Goal: Transaction & Acquisition: Purchase product/service

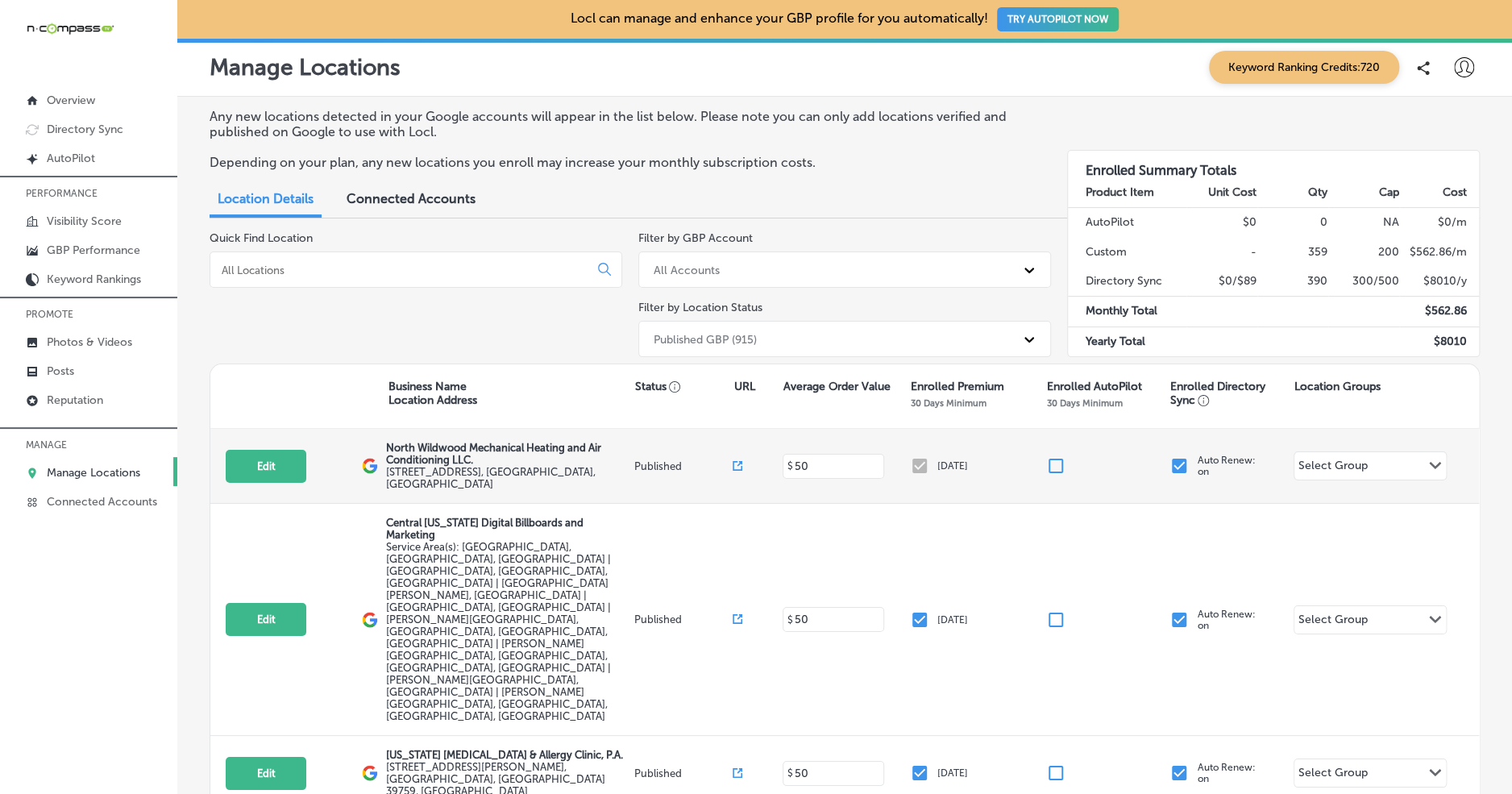
click at [929, 470] on div "[DATE]" at bounding box center [978, 466] width 136 height 20
click at [924, 466] on div "[DATE]" at bounding box center [978, 466] width 136 height 20
click at [924, 467] on div "[DATE]" at bounding box center [978, 466] width 136 height 20
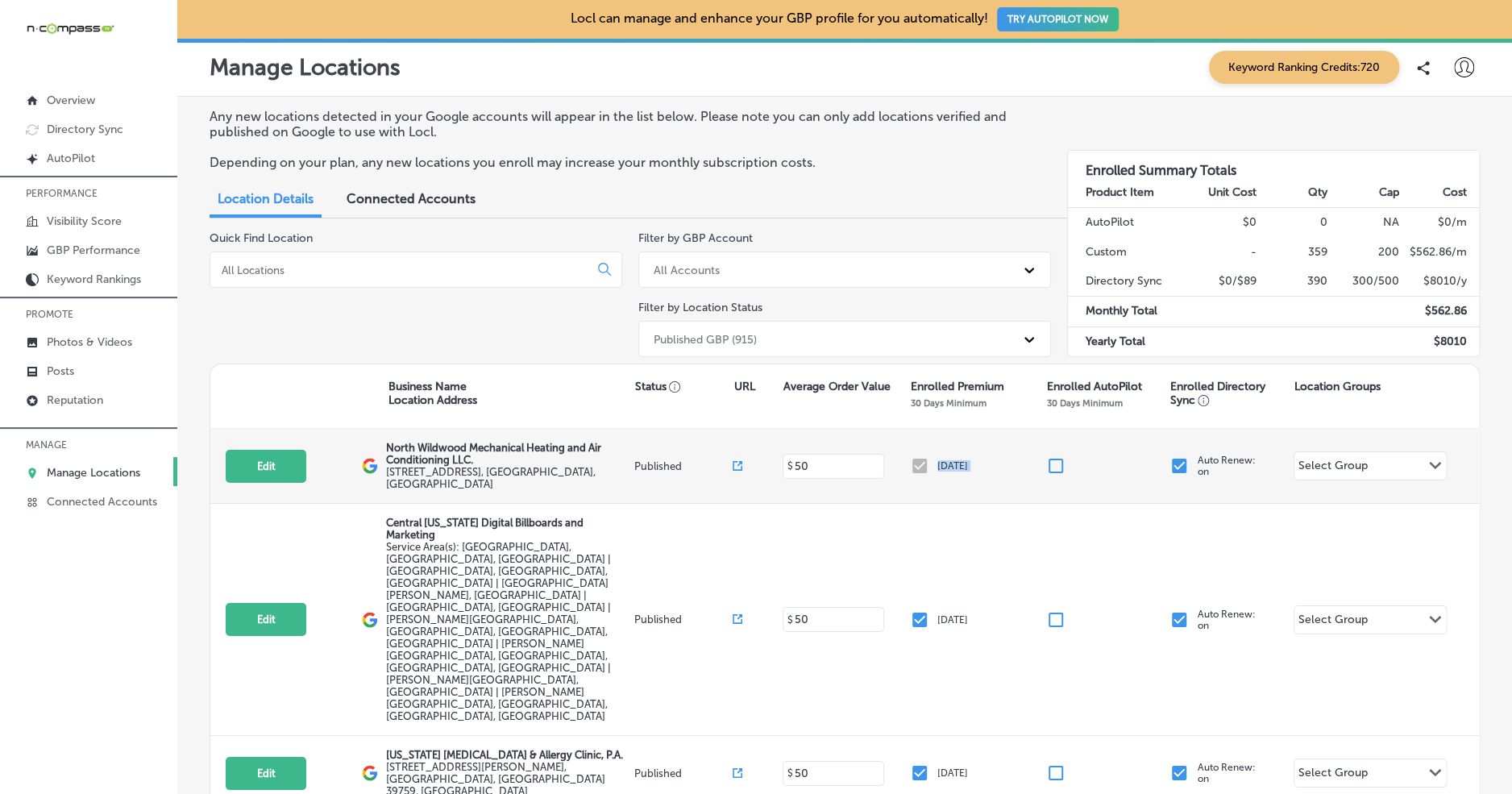
click at [956, 476] on div "[DATE]" at bounding box center [978, 466] width 136 height 20
click at [956, 472] on p "[DATE]" at bounding box center [953, 466] width 31 height 11
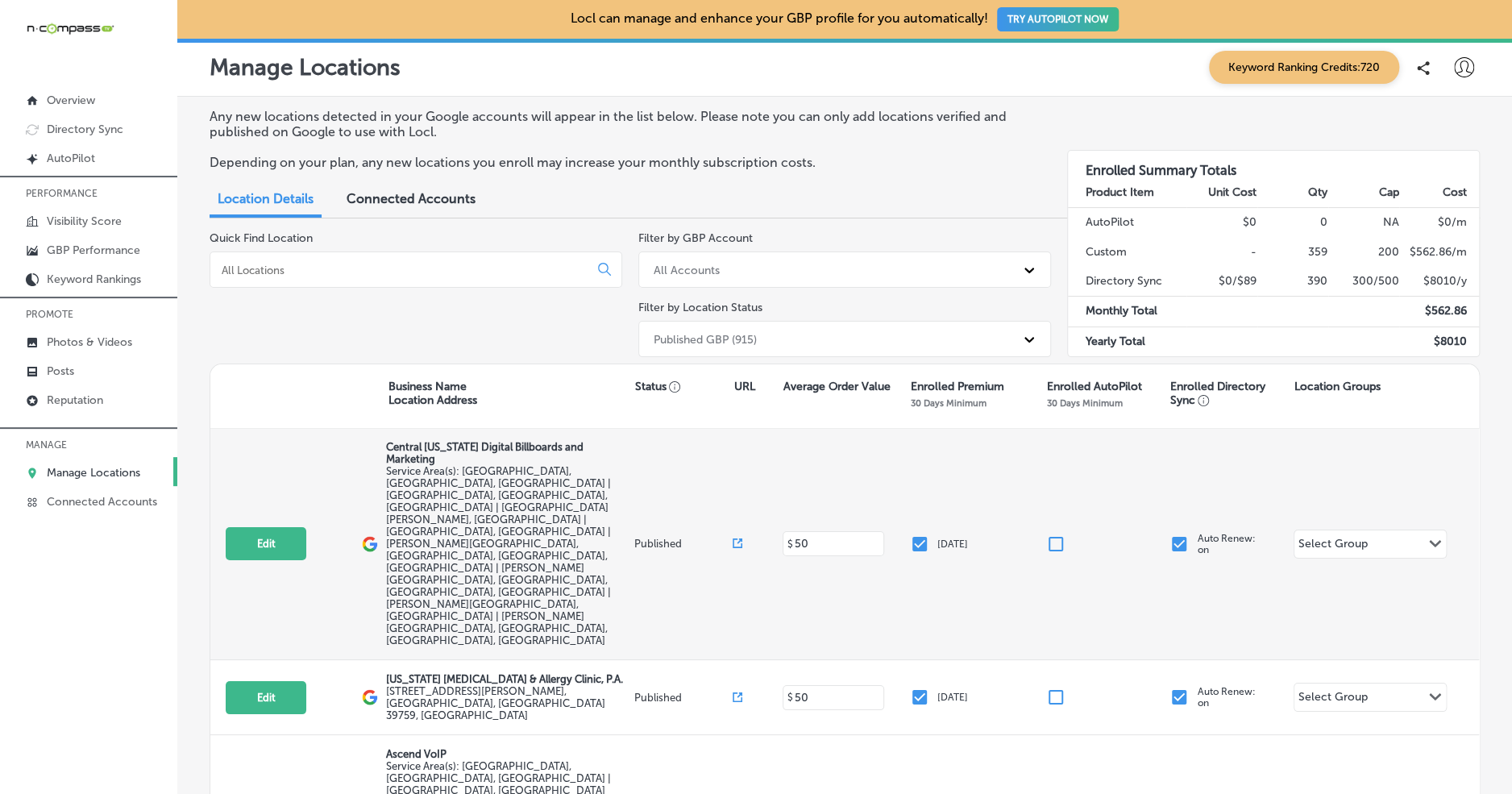
scroll to position [78, 0]
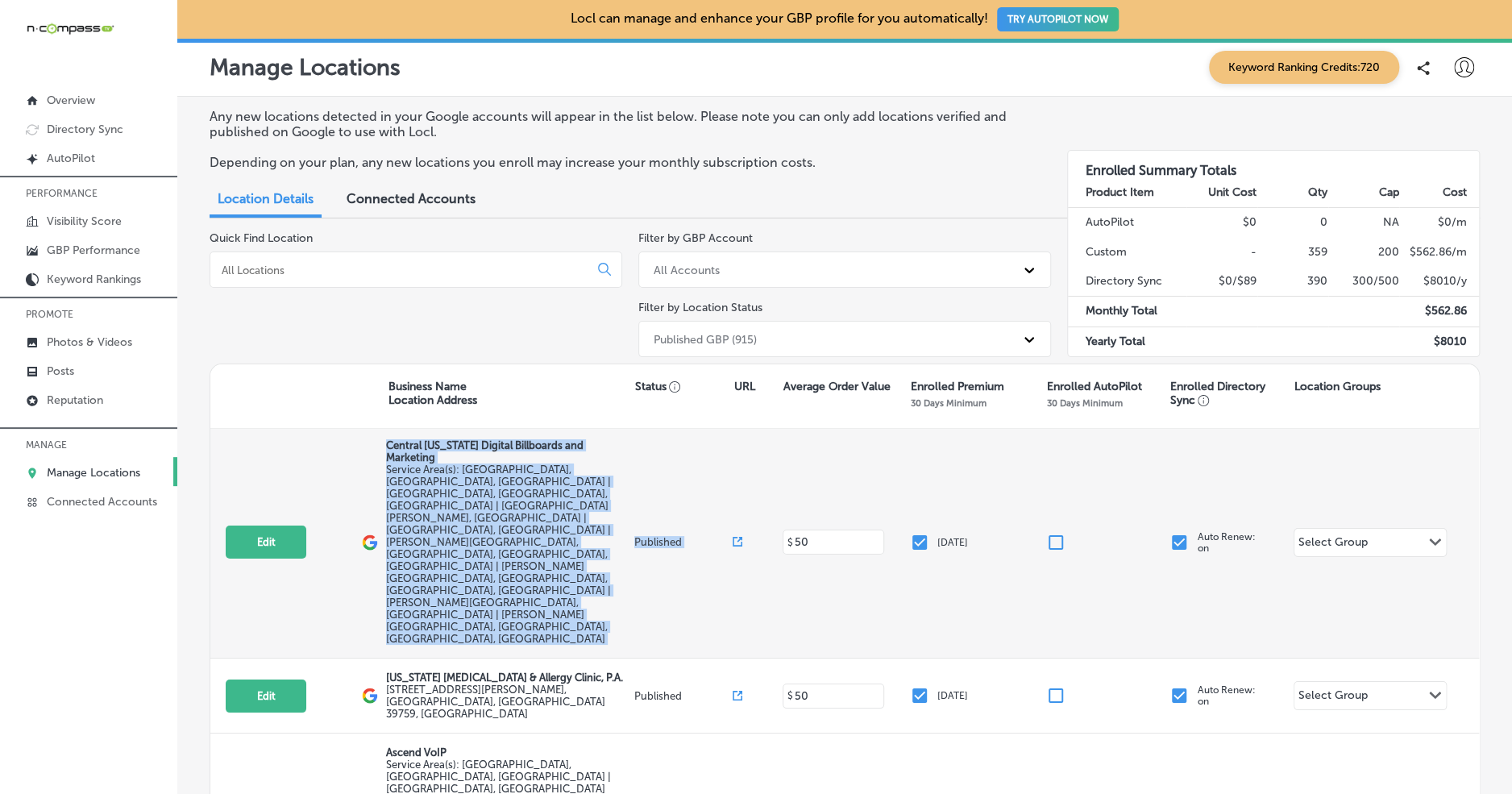
drag, startPoint x: 376, startPoint y: 451, endPoint x: 982, endPoint y: 481, distance: 606.7
click at [773, 532] on div "Edit This location is not published yet. Central [US_STATE] Digital Billboards …" at bounding box center [845, 542] width 1268 height 232
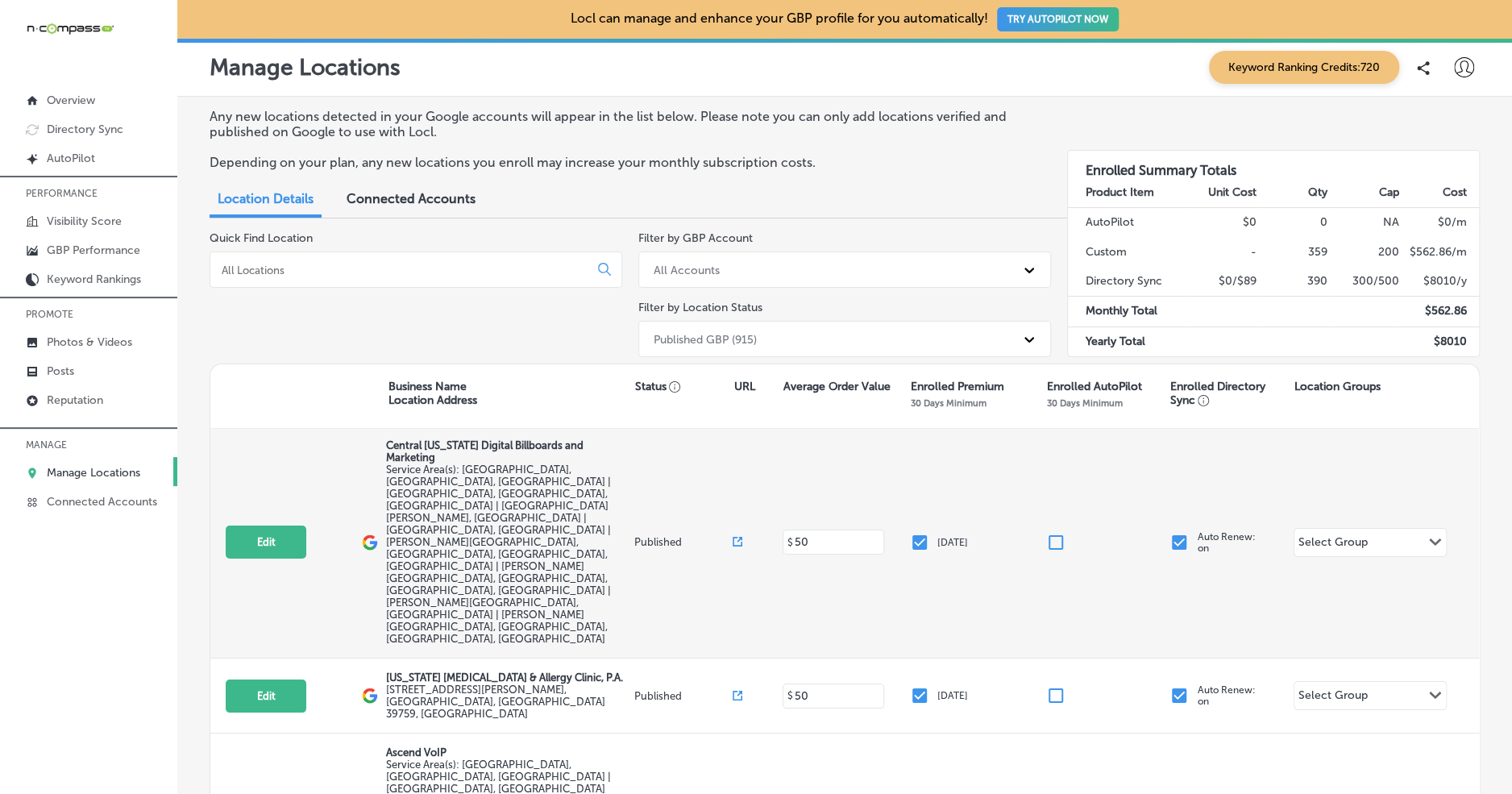
click at [956, 537] on p "[DATE]" at bounding box center [953, 543] width 31 height 11
click at [1183, 533] on input "checkbox" at bounding box center [1179, 543] width 20 height 20
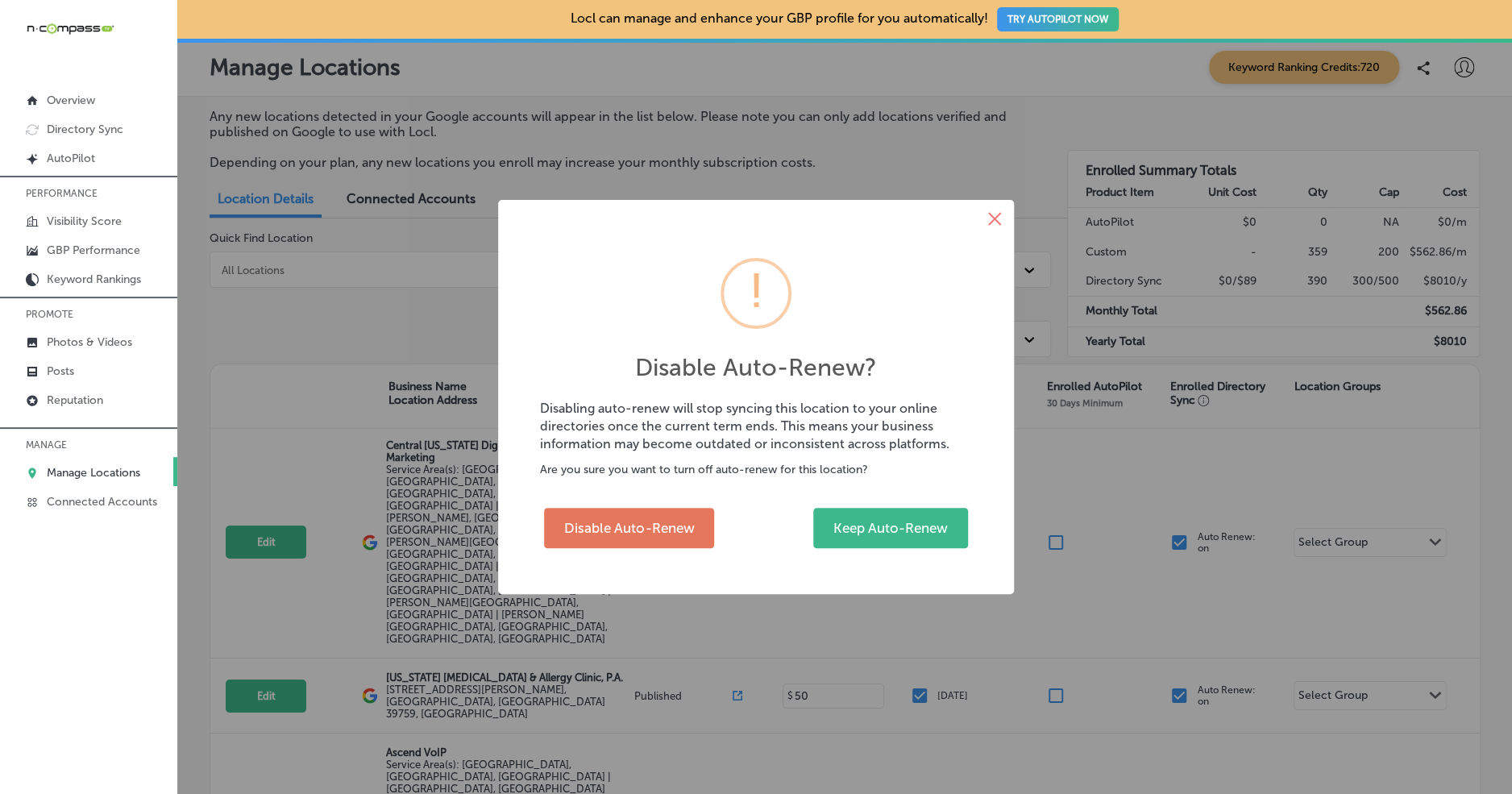
click at [1002, 223] on button "×" at bounding box center [994, 219] width 38 height 38
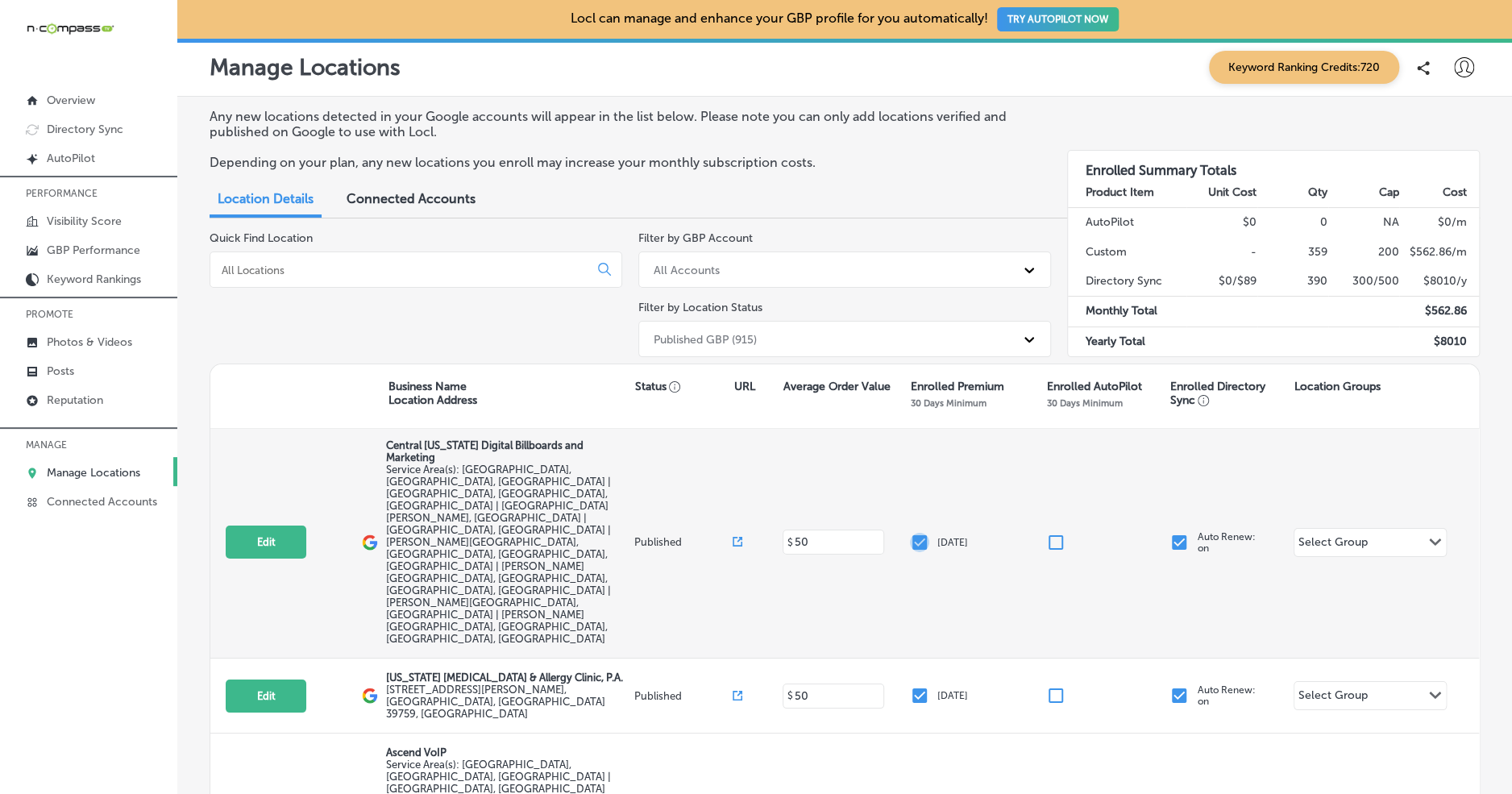
click at [927, 533] on input "checkbox" at bounding box center [920, 543] width 20 height 20
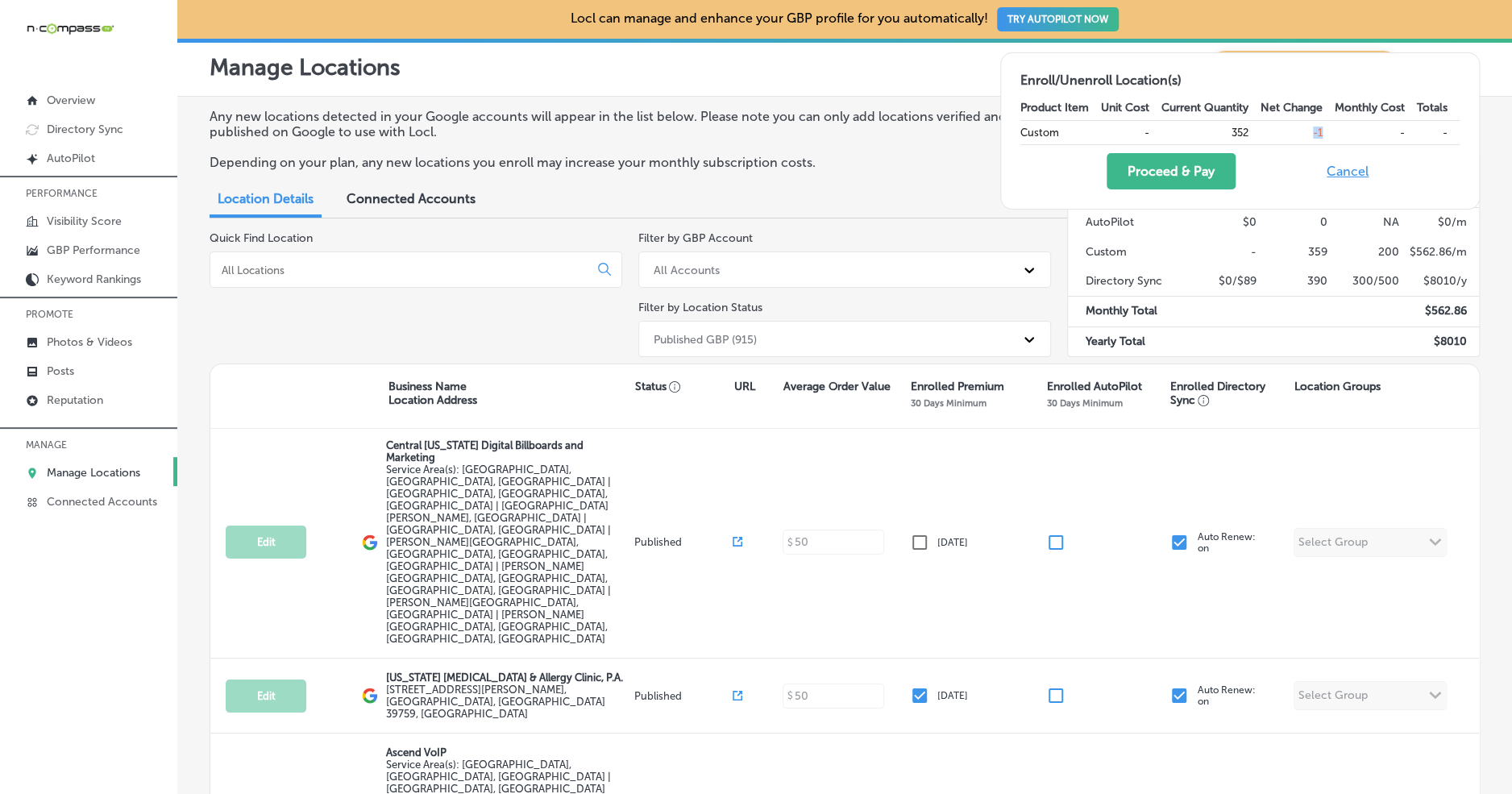
drag, startPoint x: 1304, startPoint y: 131, endPoint x: 1330, endPoint y: 129, distance: 26.1
click at [1330, 129] on td "-1" at bounding box center [1297, 132] width 74 height 24
drag, startPoint x: 1300, startPoint y: 131, endPoint x: 1334, endPoint y: 129, distance: 34.1
click at [1335, 129] on tr "Custom - 352 -1 - -" at bounding box center [1239, 132] width 439 height 24
click at [1352, 165] on button "Cancel" at bounding box center [1347, 171] width 51 height 36
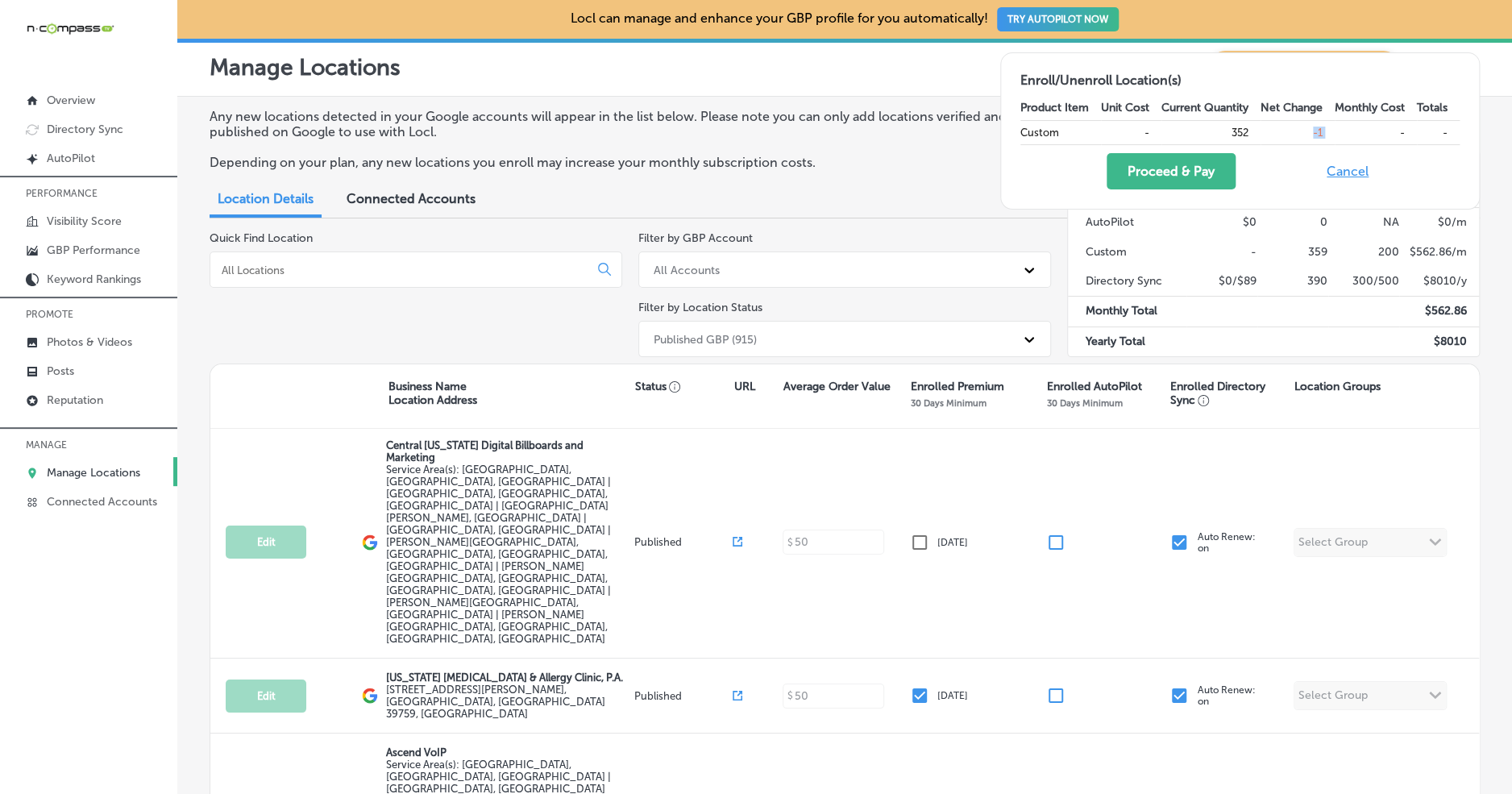
checkbox input "true"
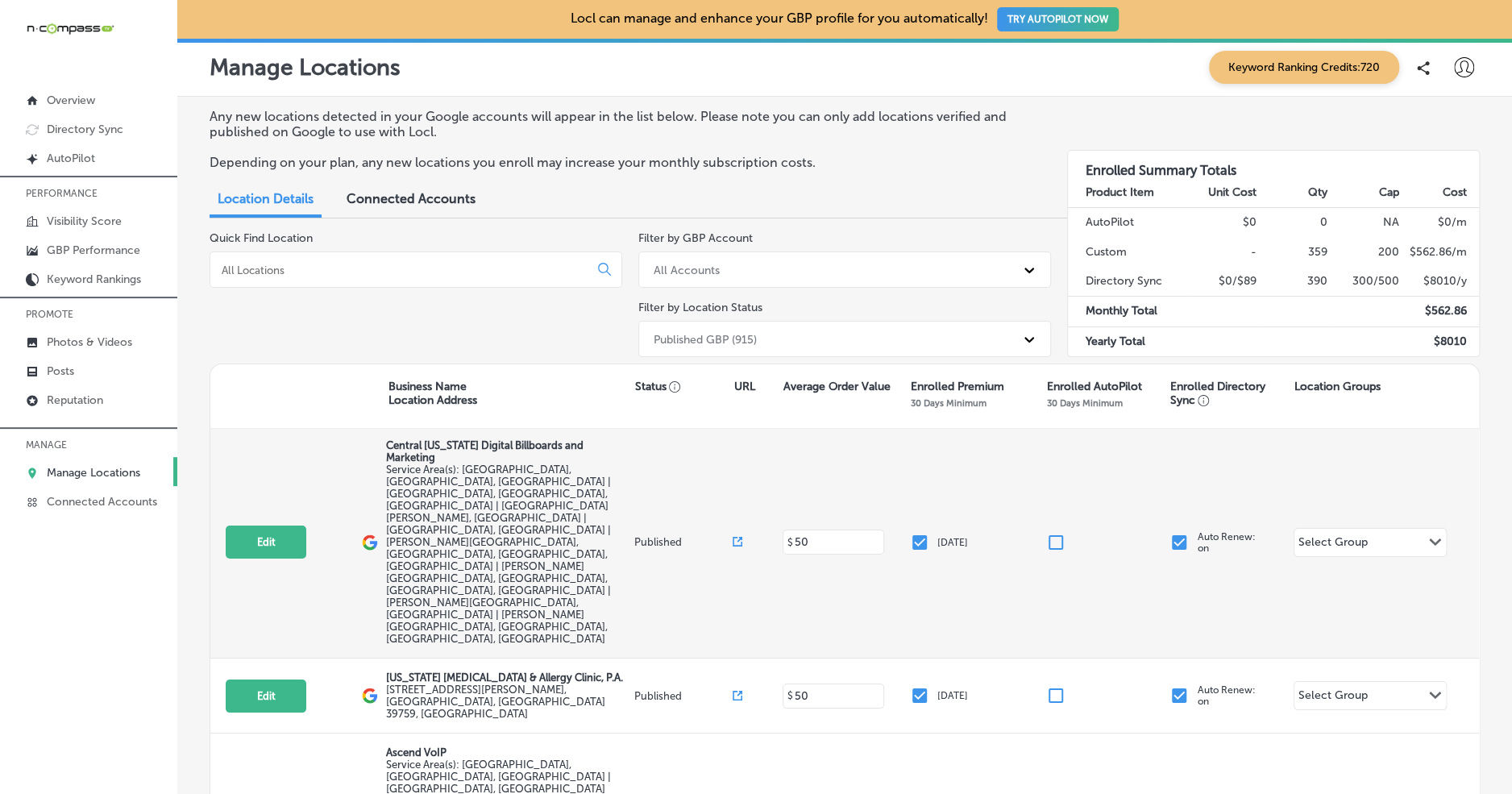
scroll to position [0, 0]
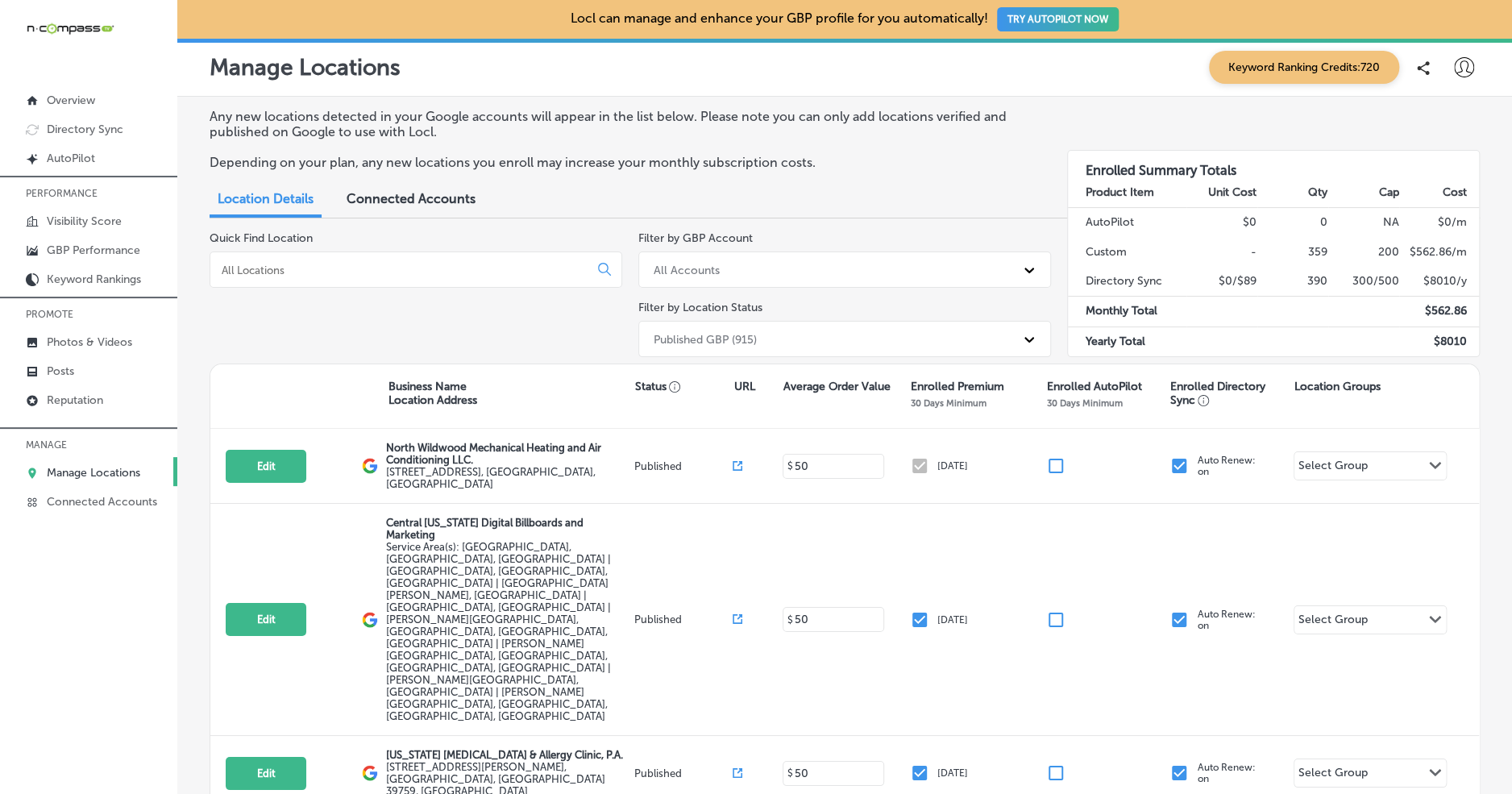
click at [470, 268] on input at bounding box center [402, 270] width 365 height 15
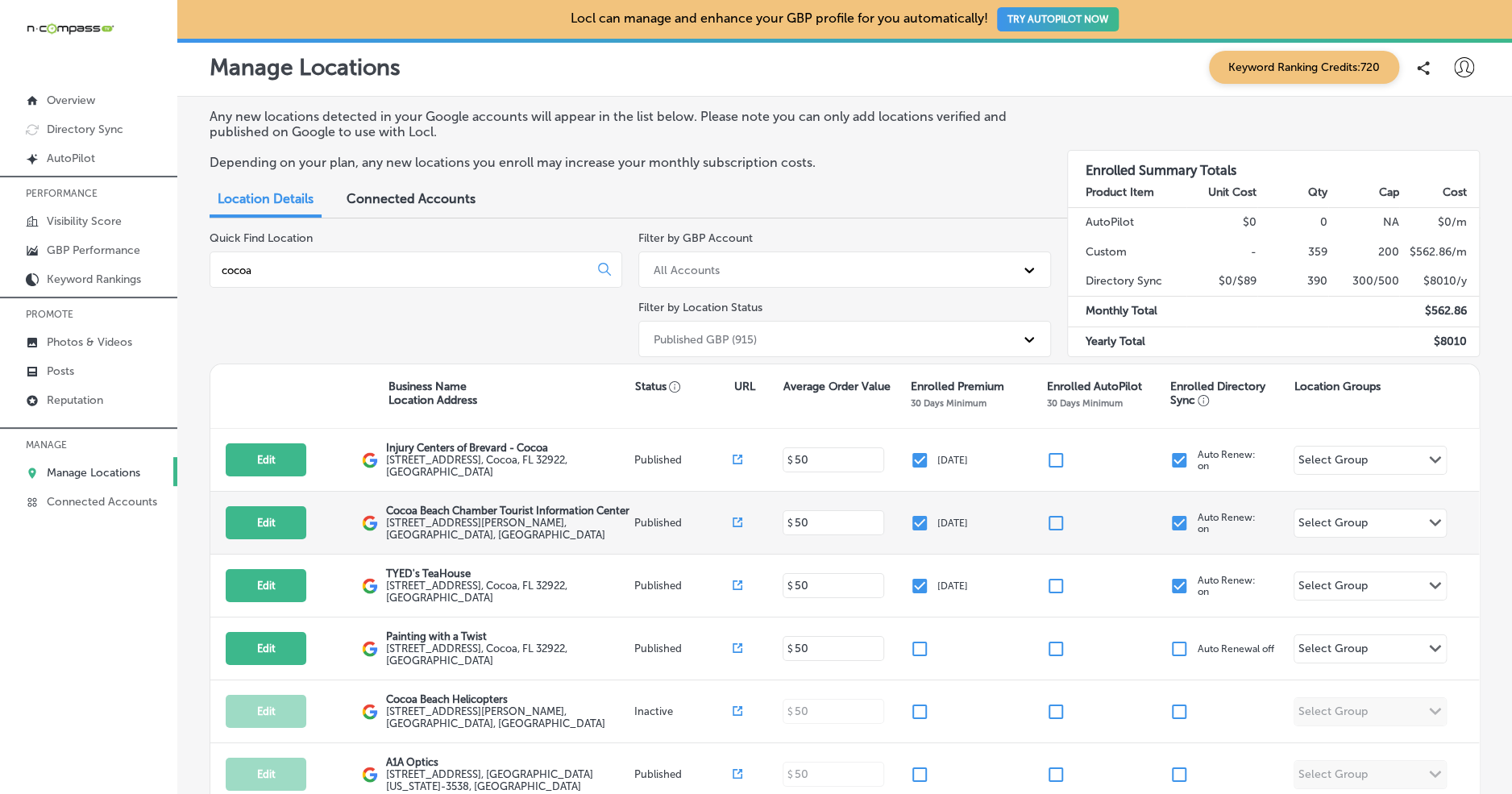
type input "cocoa"
drag, startPoint x: 503, startPoint y: 513, endPoint x: 489, endPoint y: 526, distance: 19.1
click at [640, 525] on div "Edit This location is not published yet. [GEOGRAPHIC_DATA] Tourist Information …" at bounding box center [845, 522] width 1268 height 63
click at [468, 517] on p "Cocoa Beach Chamber Tourist Information Center" at bounding box center [508, 510] width 243 height 12
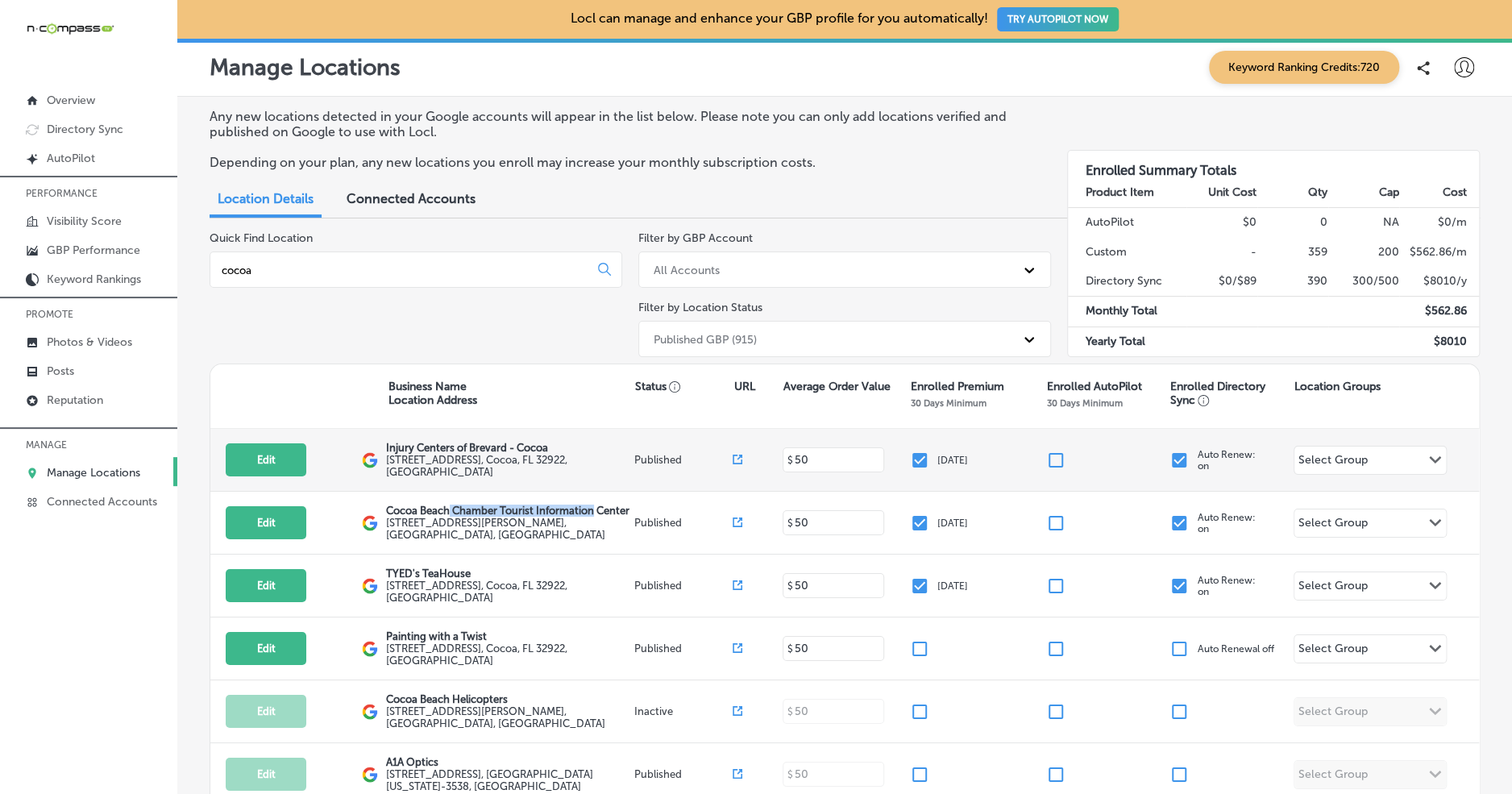
drag, startPoint x: 448, startPoint y: 516, endPoint x: 654, endPoint y: 480, distance: 209.1
click at [626, 515] on p "Cocoa Beach Chamber Tourist Information Center" at bounding box center [508, 510] width 243 height 12
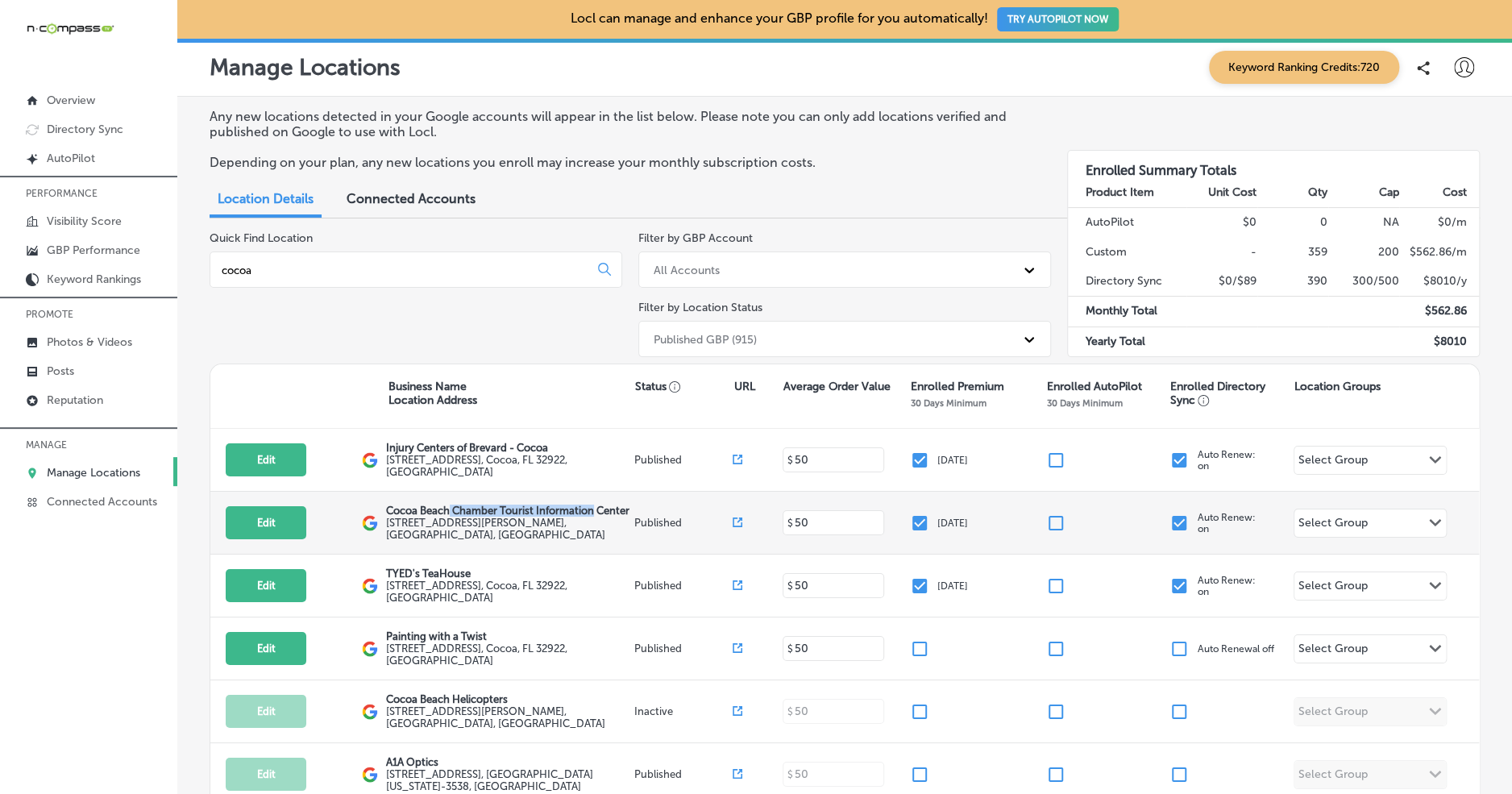
click at [917, 521] on input "checkbox" at bounding box center [920, 523] width 20 height 20
checkbox input "false"
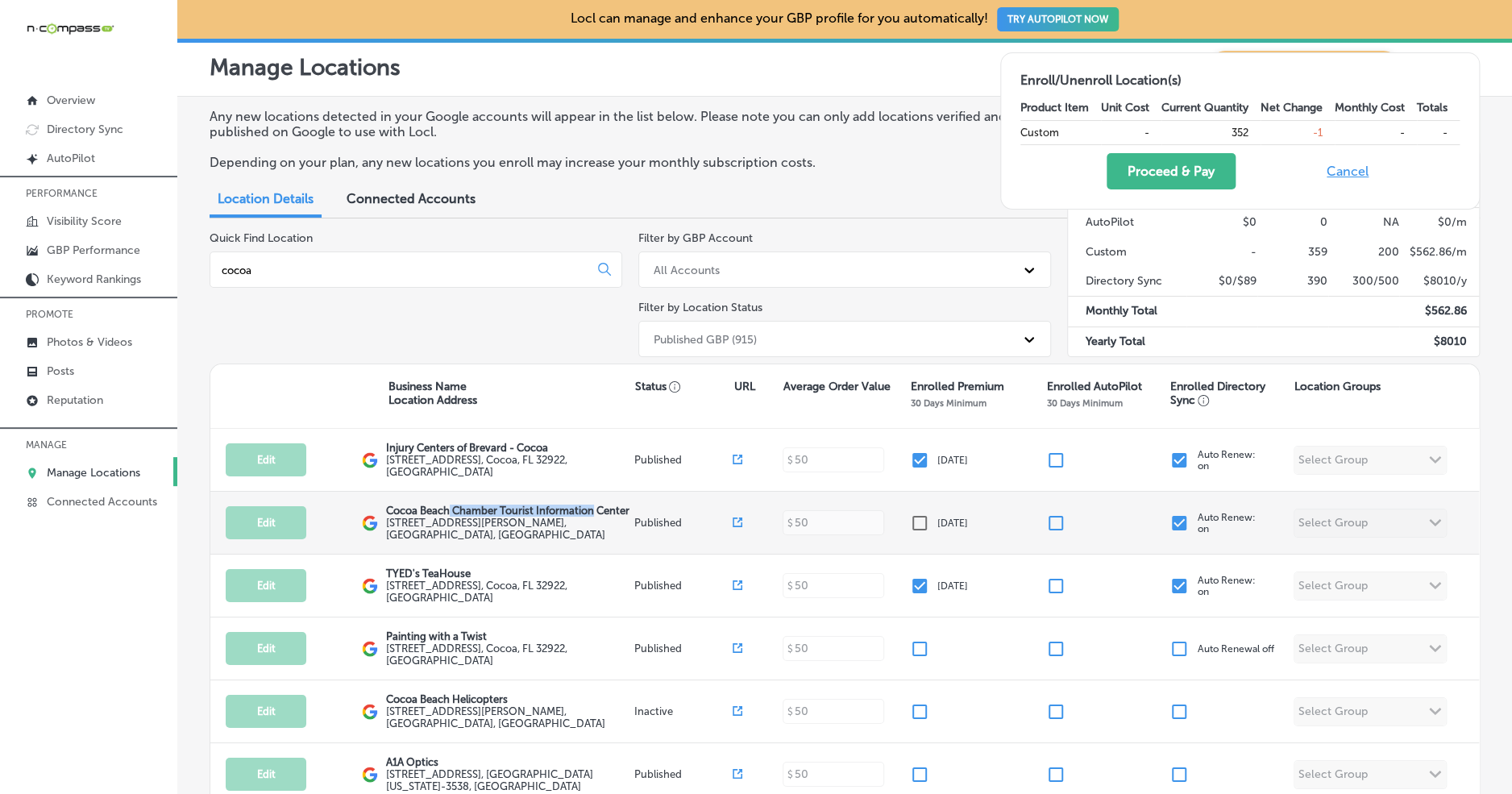
click at [1182, 526] on input "checkbox" at bounding box center [1179, 523] width 20 height 20
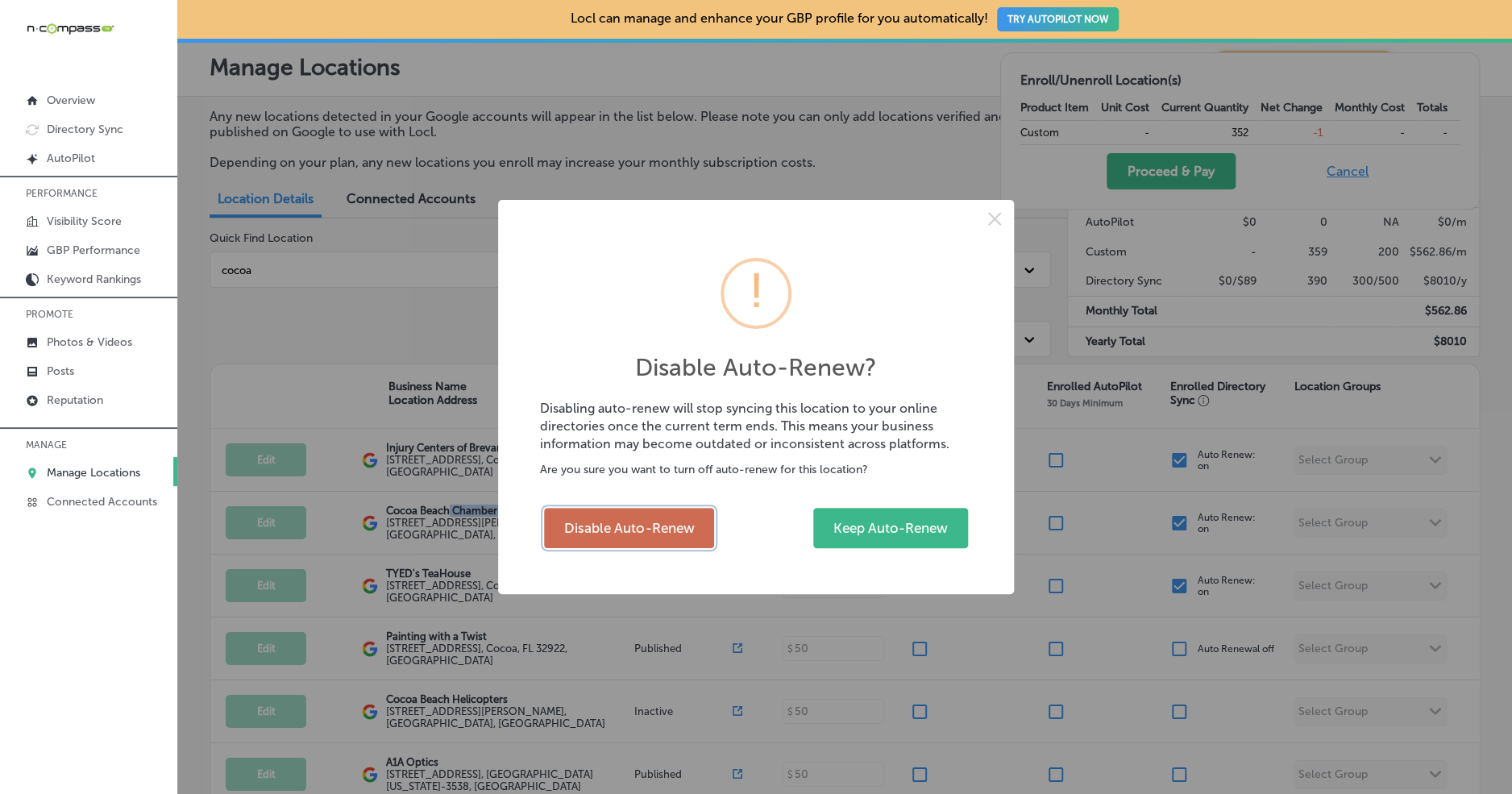
click at [602, 531] on button "Disable Auto-Renew" at bounding box center [629, 527] width 170 height 40
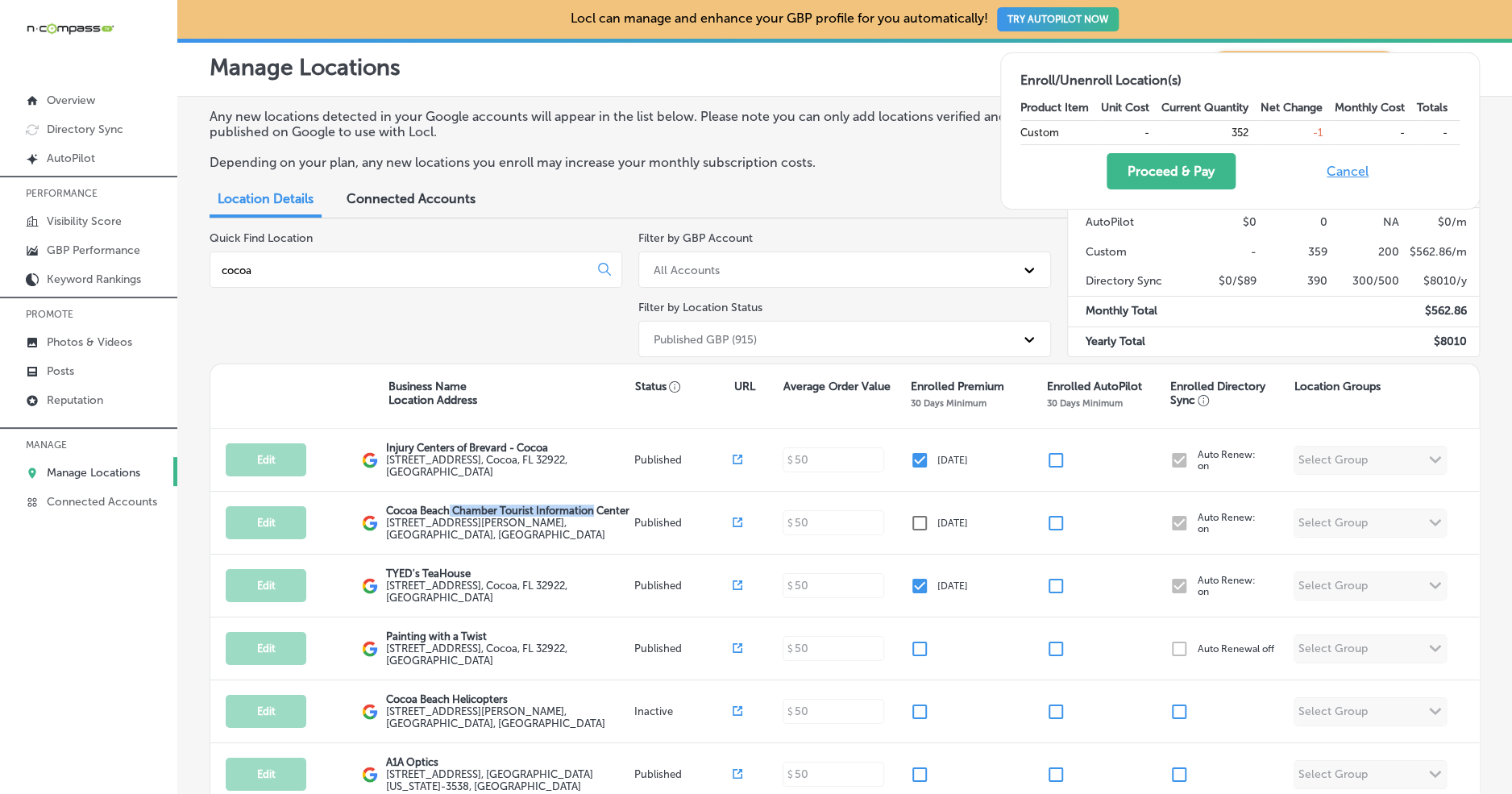
checkbox input "false"
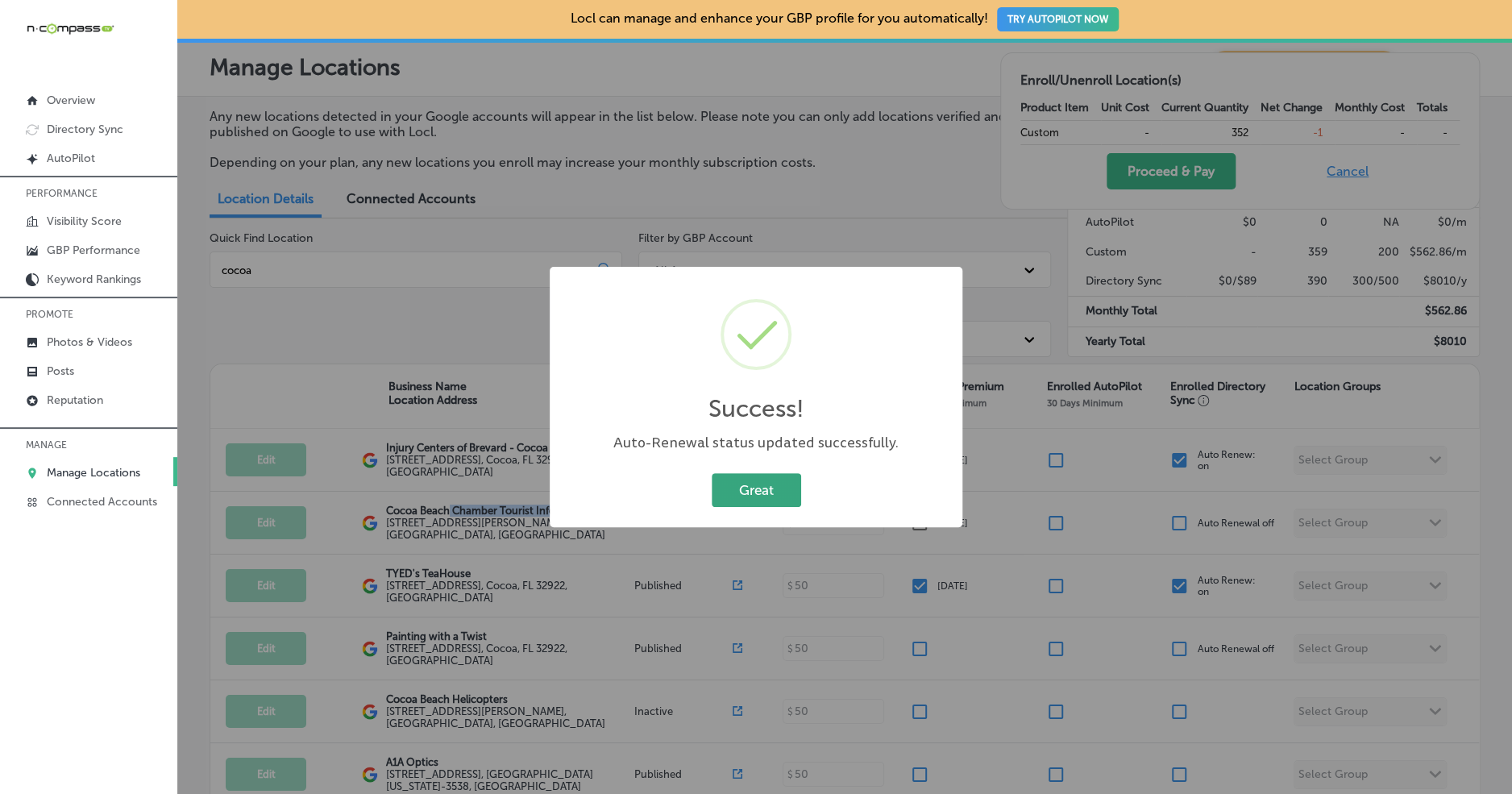
click at [780, 488] on button "Great" at bounding box center [756, 490] width 90 height 33
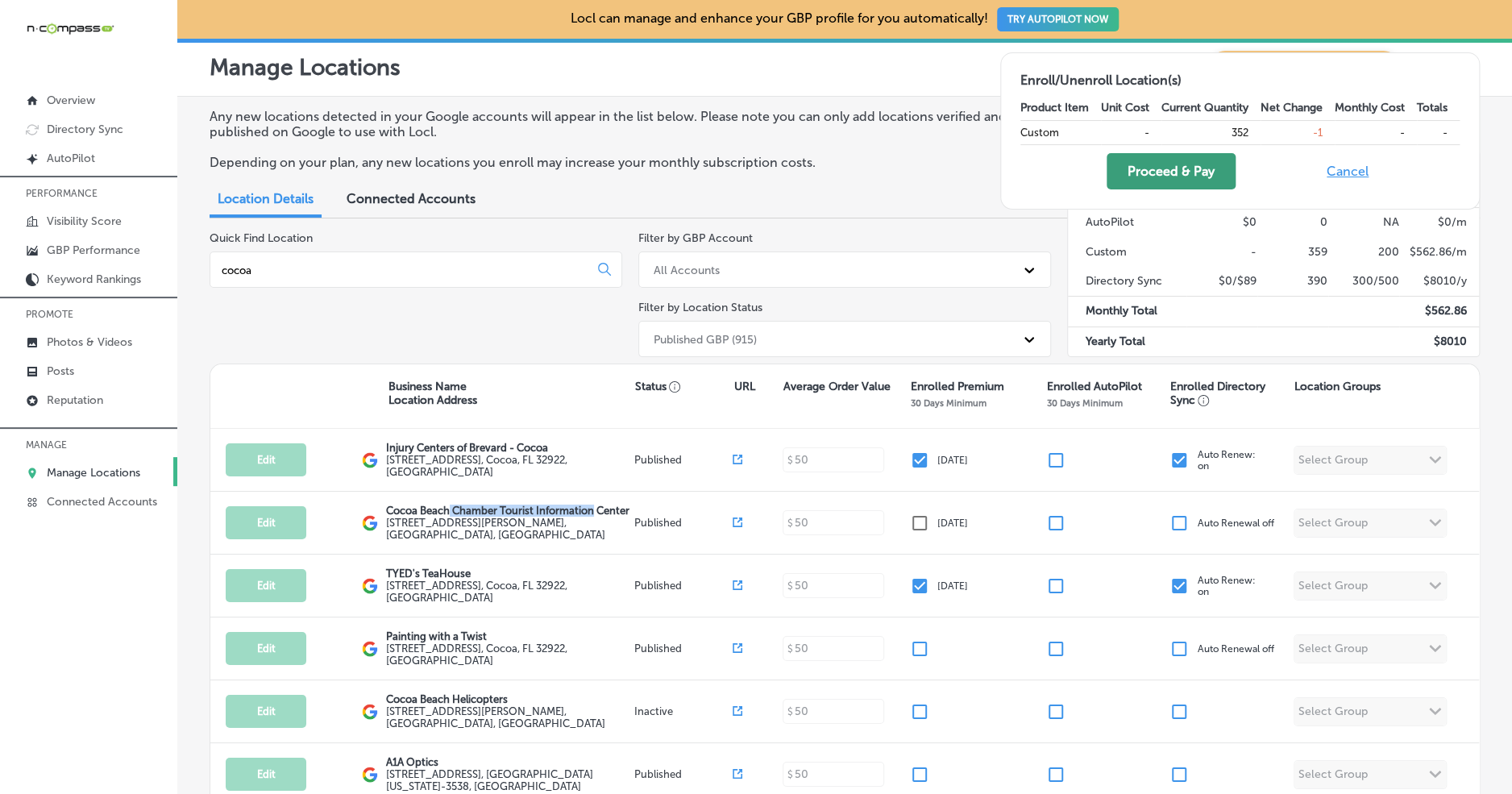
click at [1162, 164] on button "Proceed & Pay" at bounding box center [1171, 171] width 129 height 36
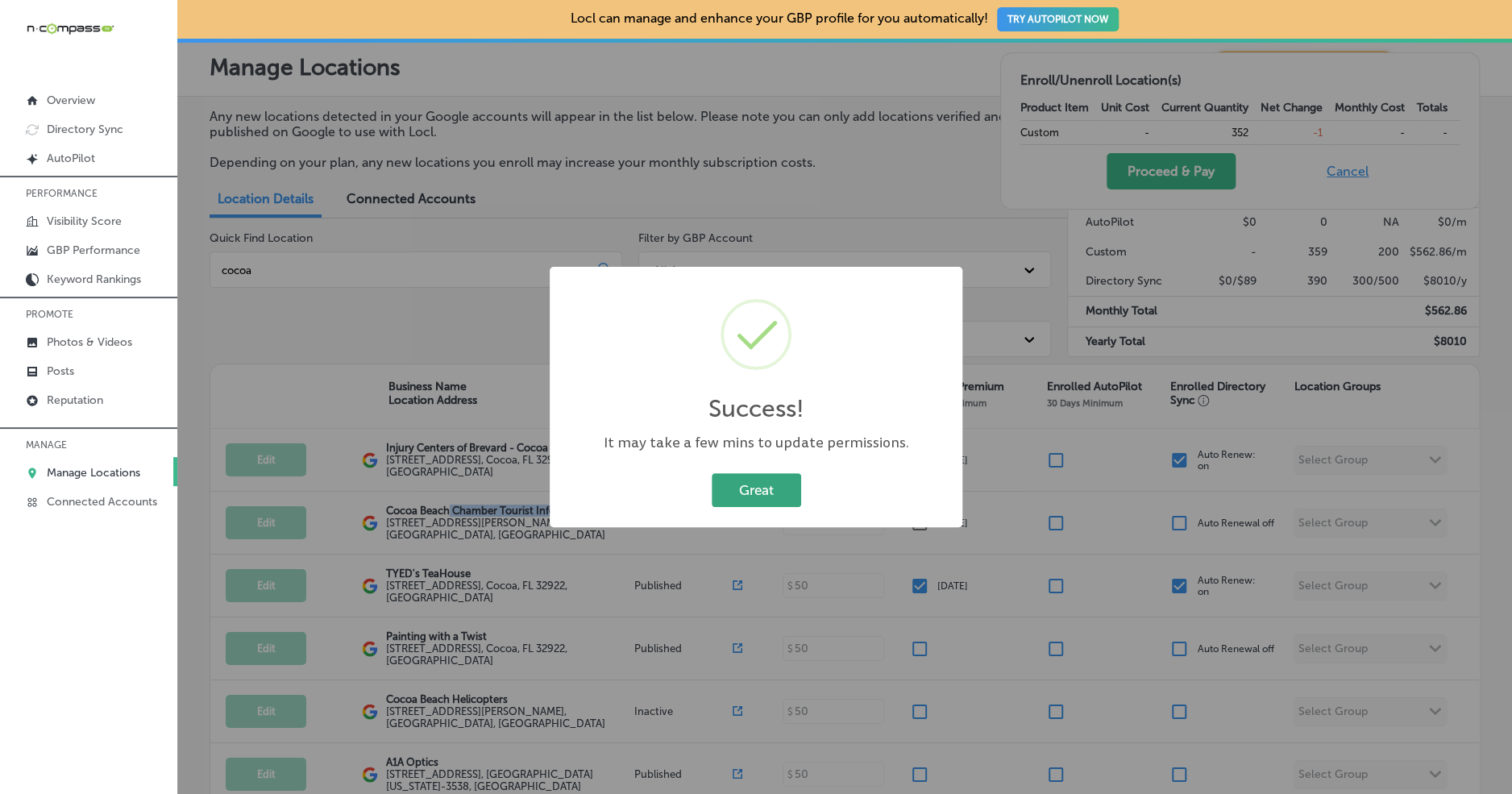
click at [732, 490] on button "Great" at bounding box center [756, 490] width 90 height 33
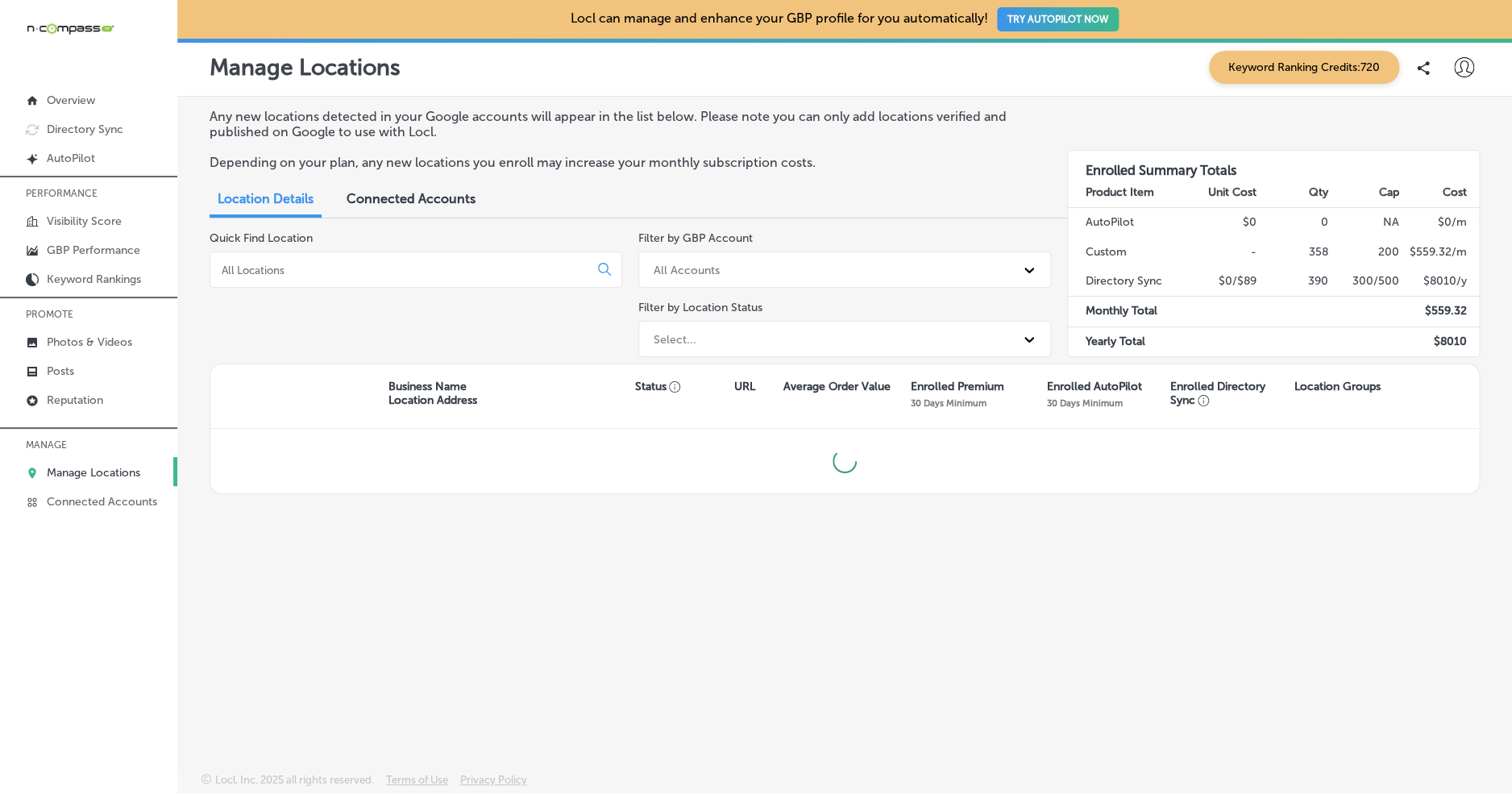
click at [445, 278] on div at bounding box center [416, 269] width 413 height 36
click at [448, 269] on input at bounding box center [402, 270] width 365 height 15
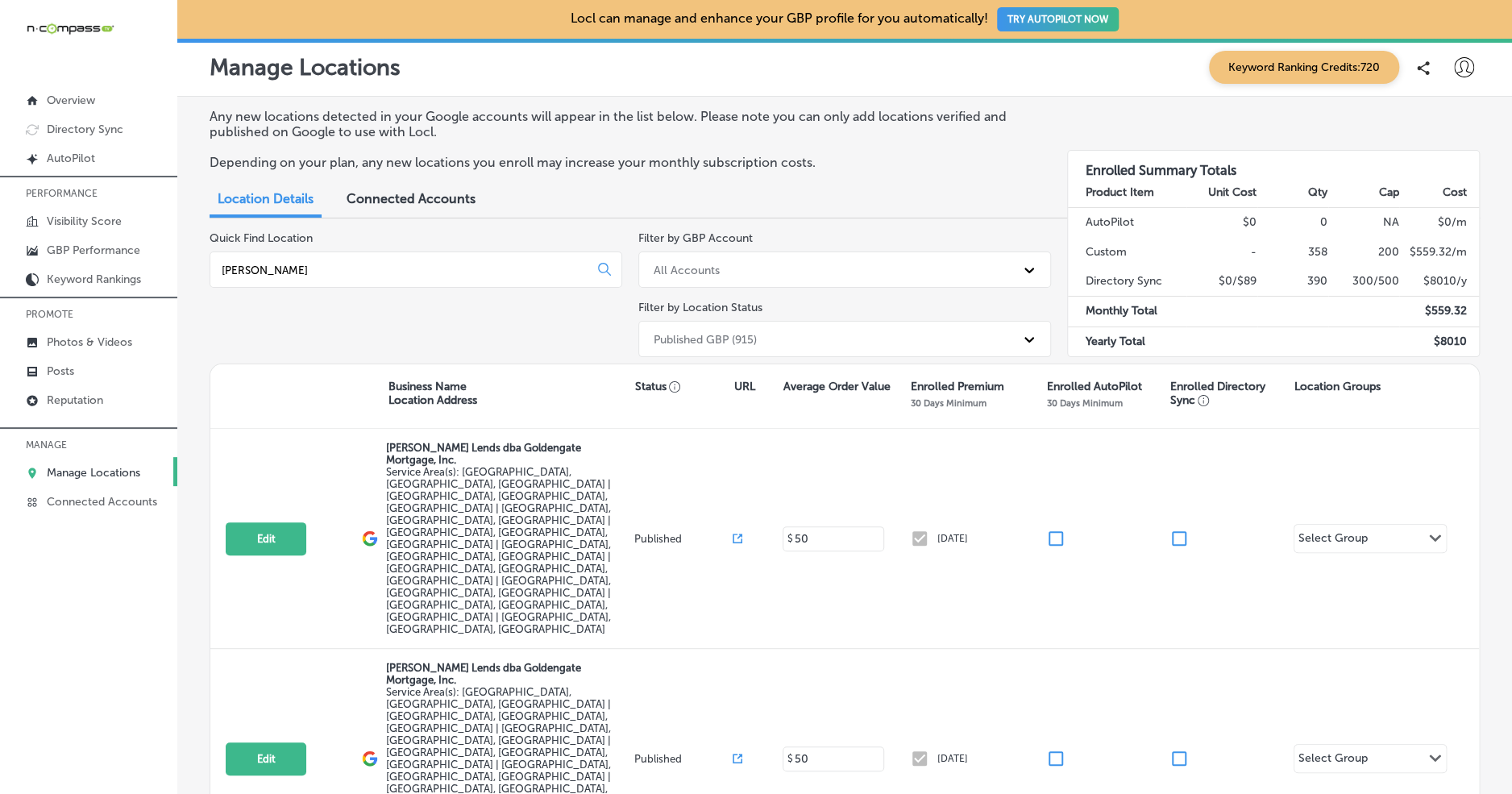
type input "chris marr"
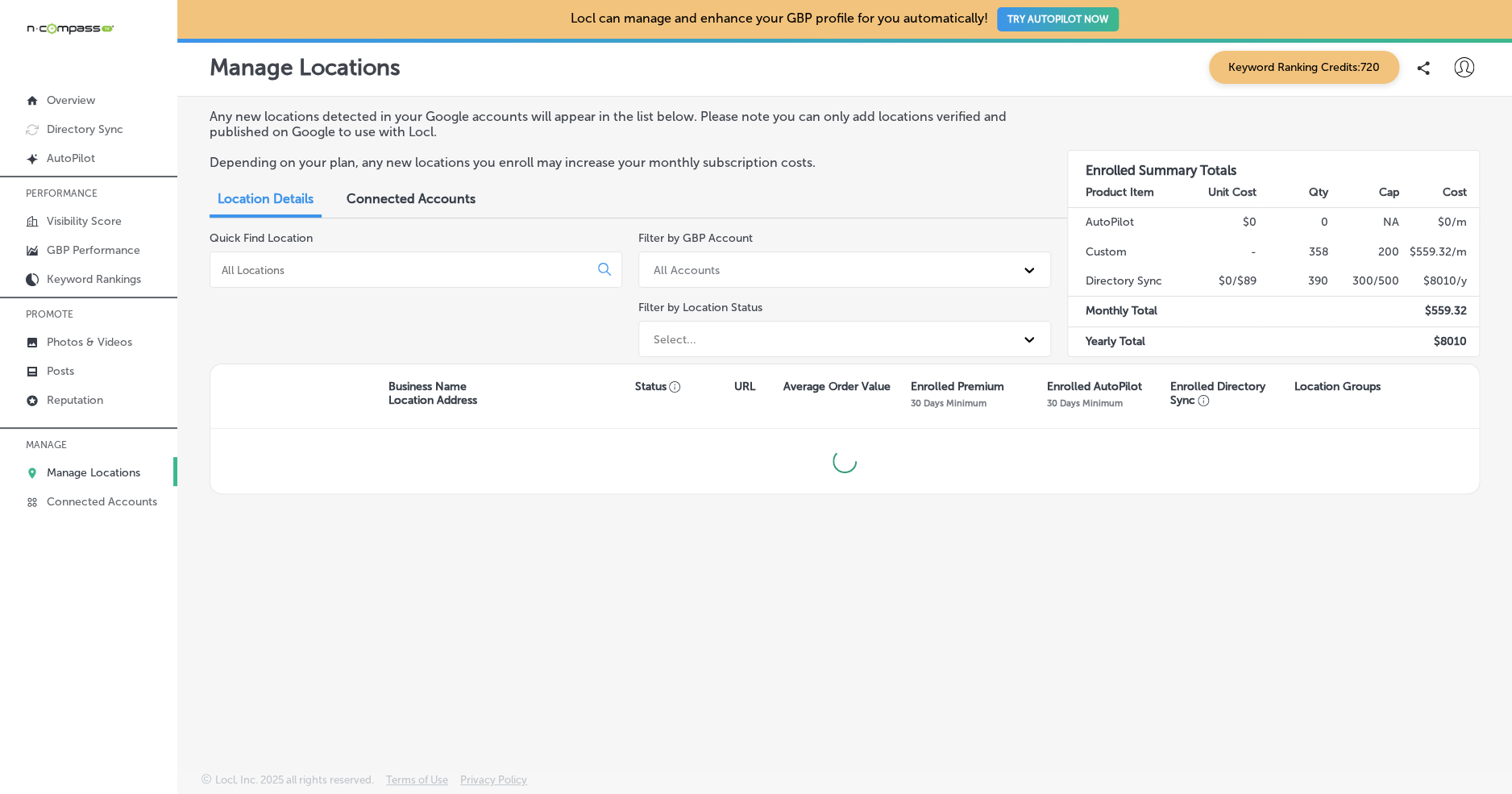
click at [415, 273] on input at bounding box center [402, 270] width 365 height 15
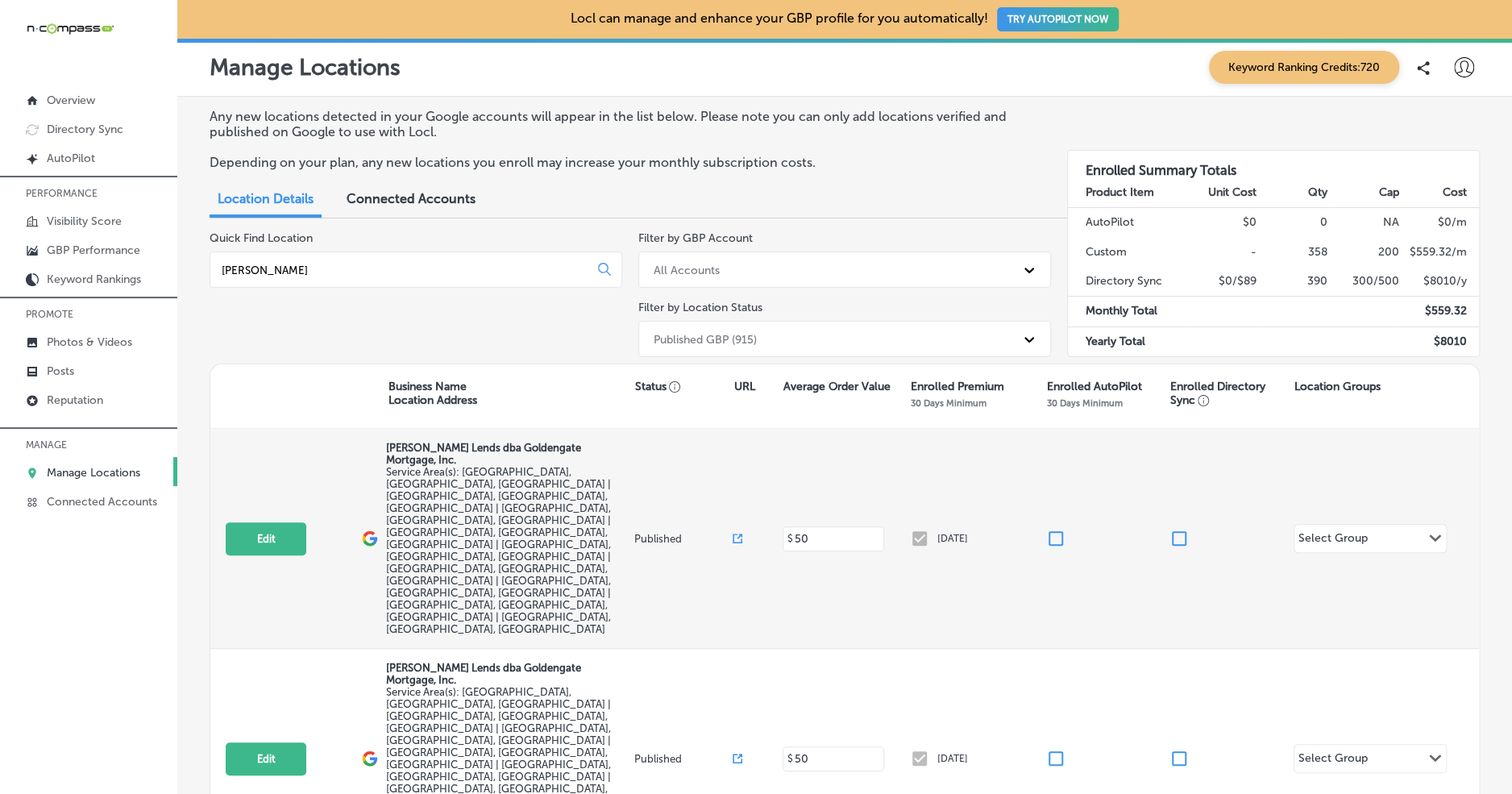
type input "chris mar"
click at [1180, 529] on input "checkbox" at bounding box center [1179, 539] width 20 height 20
checkbox input "true"
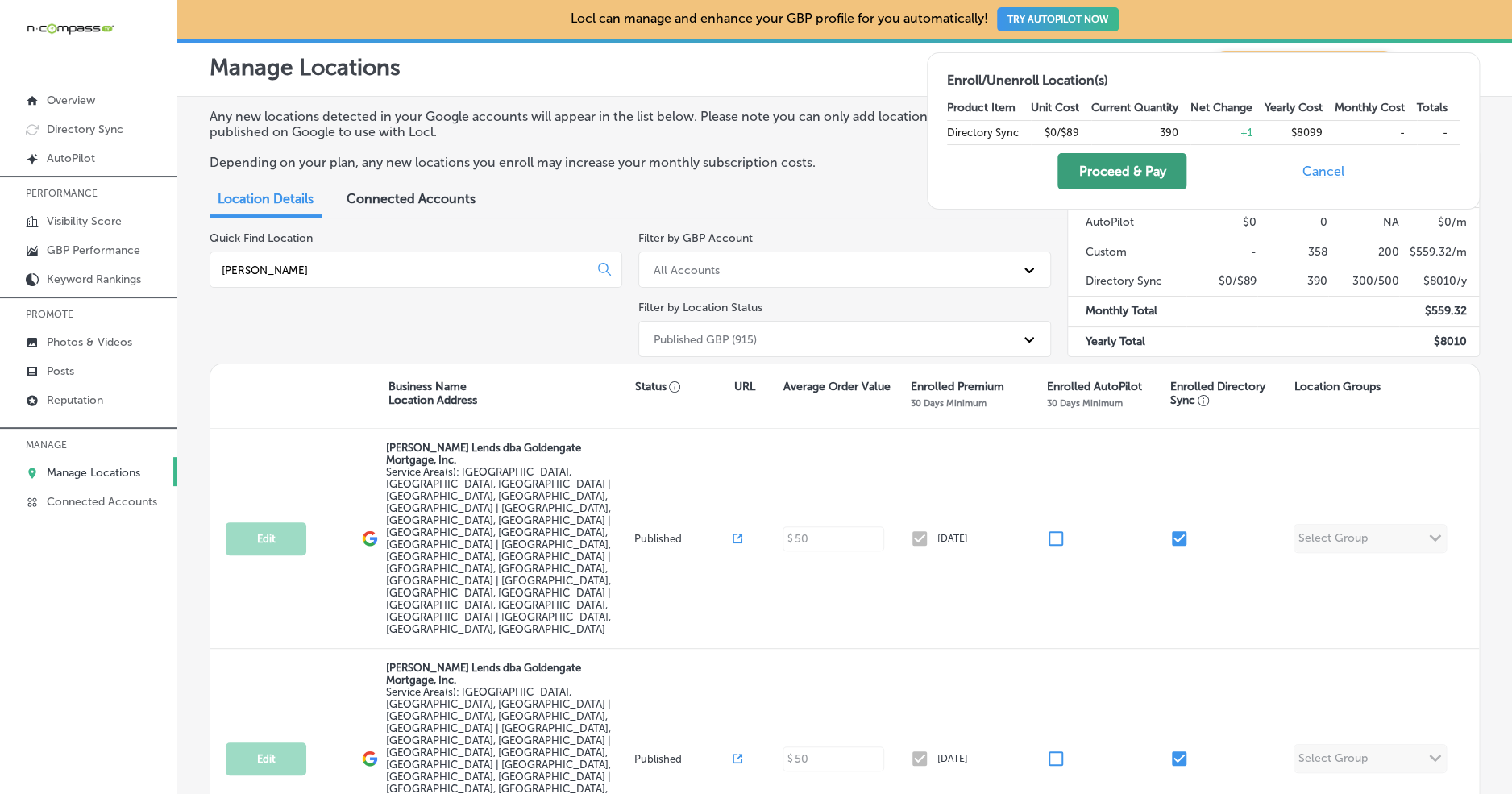
click at [1142, 173] on button "Proceed & Pay" at bounding box center [1122, 171] width 129 height 36
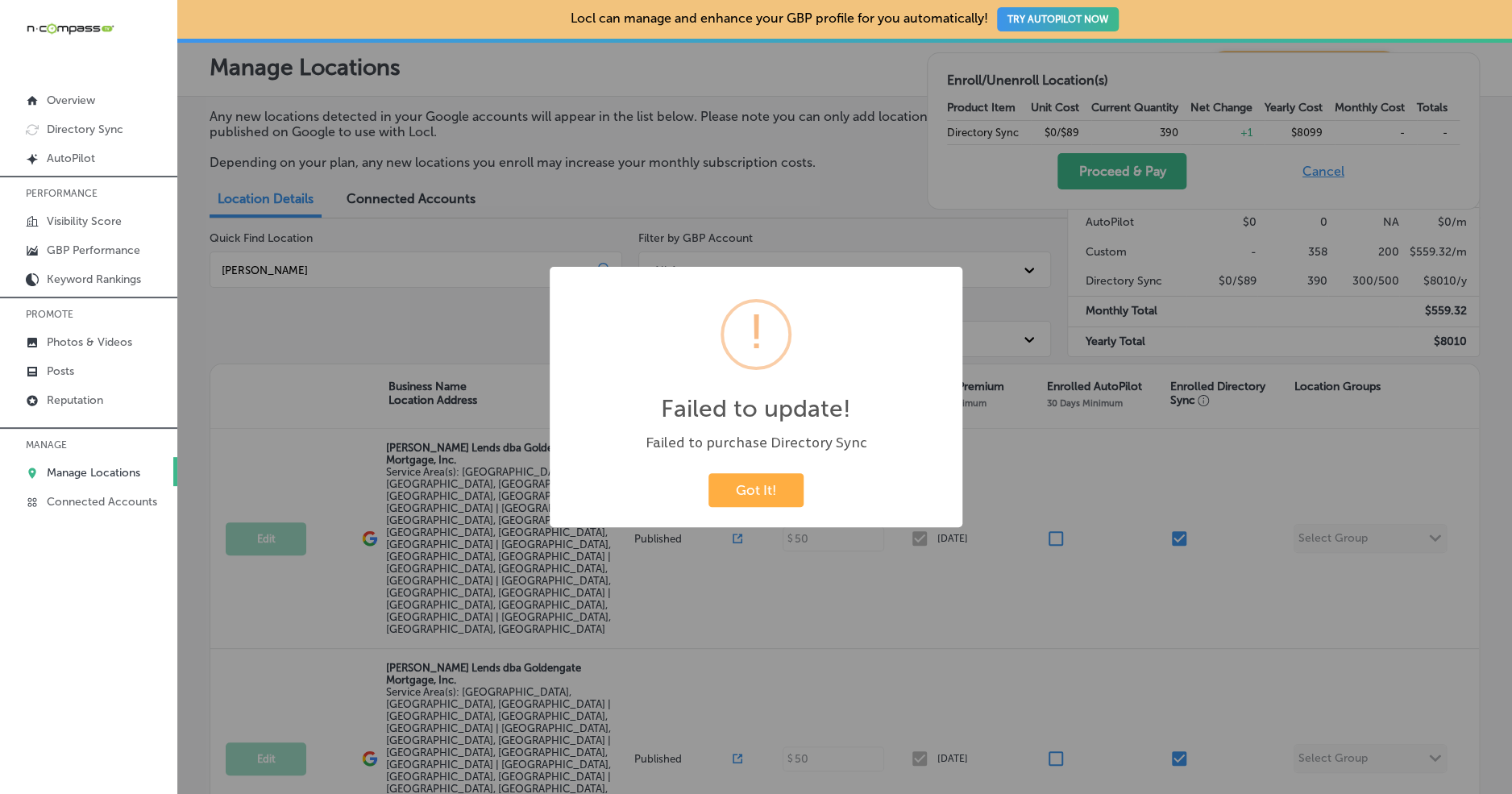
click at [760, 433] on div "Failed to purchase Directory Sync" at bounding box center [756, 442] width 380 height 20
drag, startPoint x: 723, startPoint y: 410, endPoint x: 837, endPoint y: 416, distance: 114.2
click at [837, 416] on h2 "Failed to update!" at bounding box center [756, 409] width 190 height 29
click at [845, 424] on div "Failed to update! ×" at bounding box center [756, 358] width 380 height 150
click at [767, 498] on button "Got It!" at bounding box center [756, 490] width 95 height 33
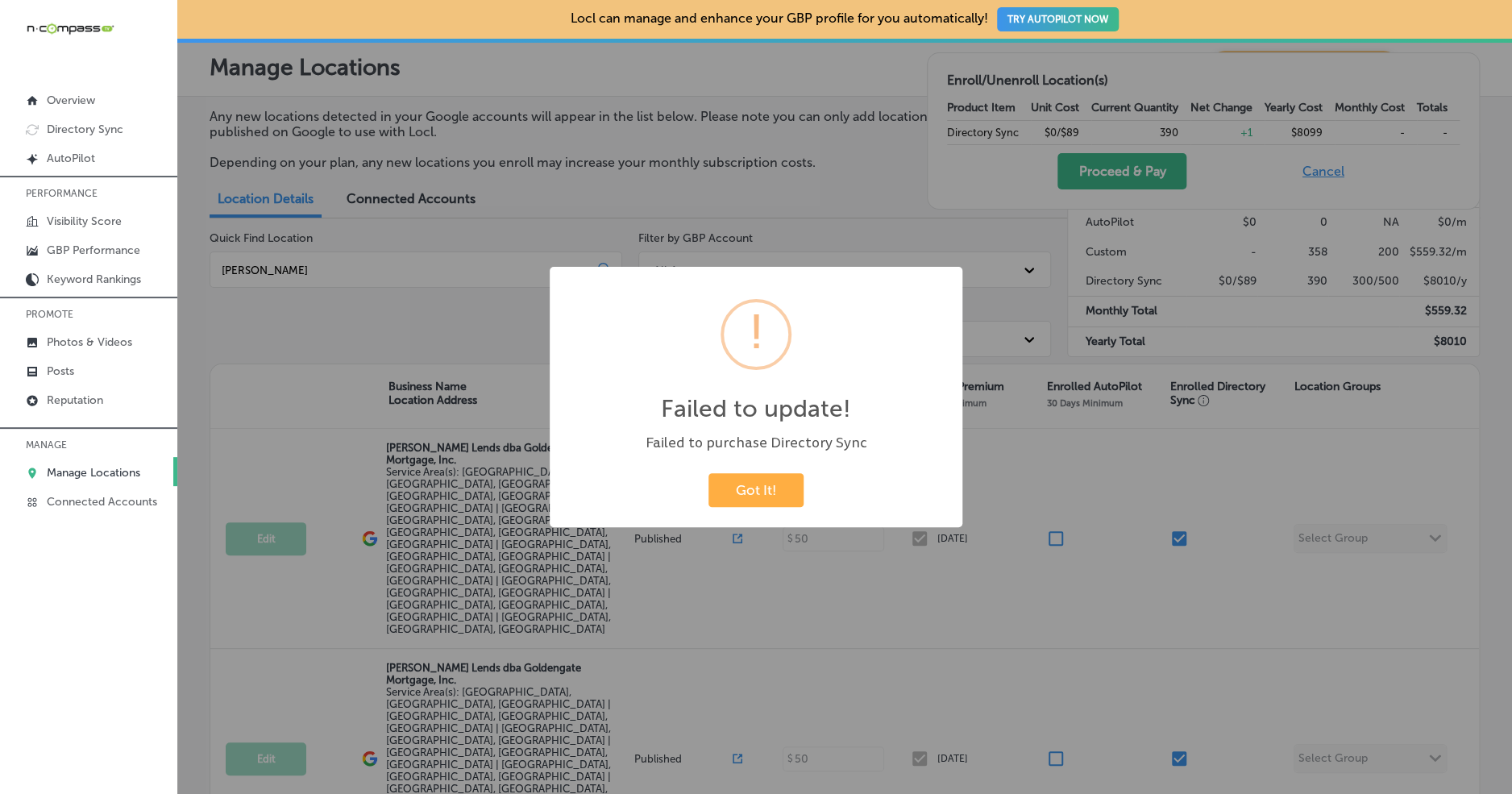
checkbox input "false"
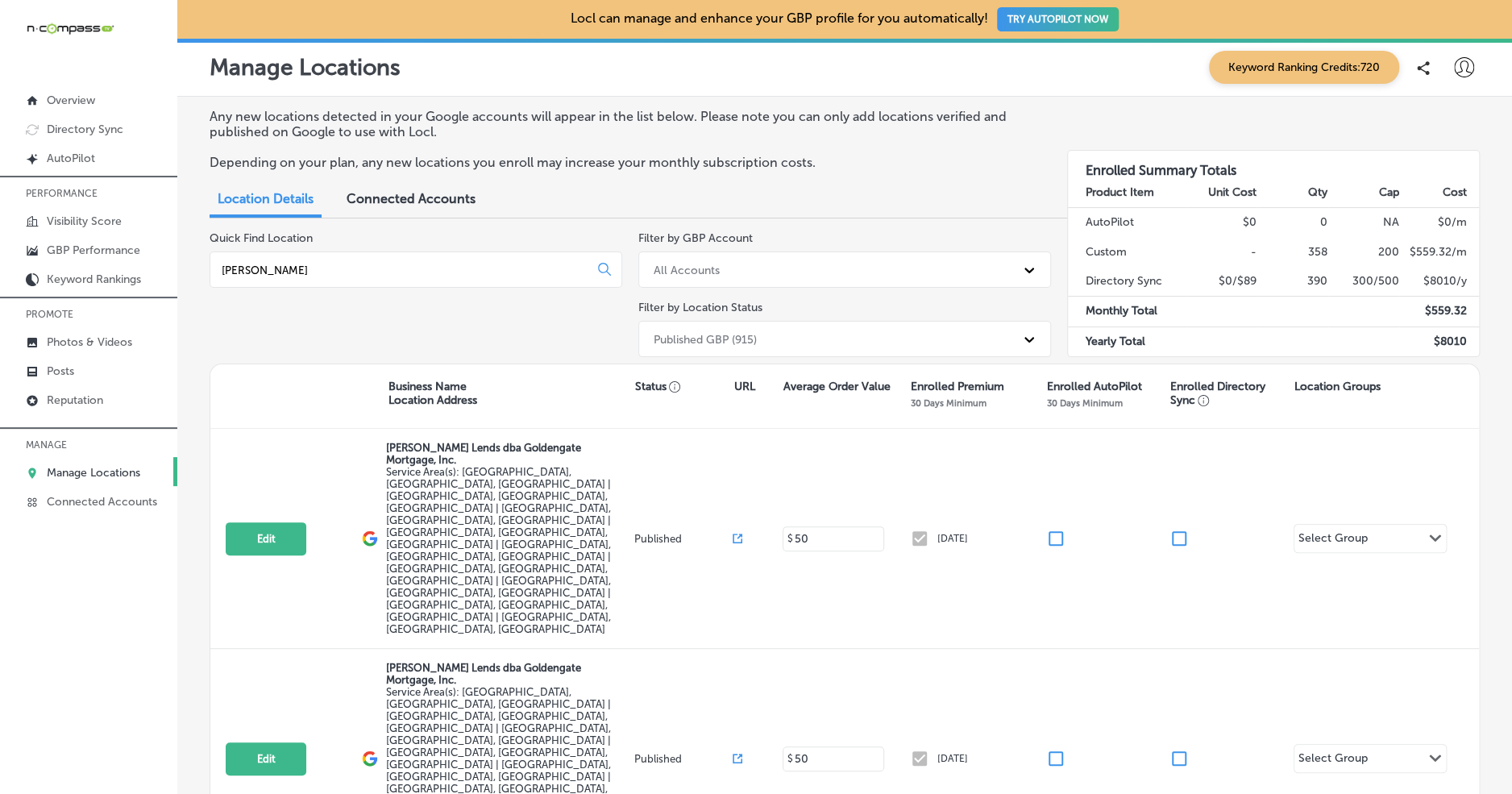
drag, startPoint x: 927, startPoint y: 743, endPoint x: 939, endPoint y: 739, distance: 12.6
click at [939, 739] on div "Locl can manage and enhance your GBP profile for you automatically! TRY AUTOPIL…" at bounding box center [844, 397] width 1334 height 794
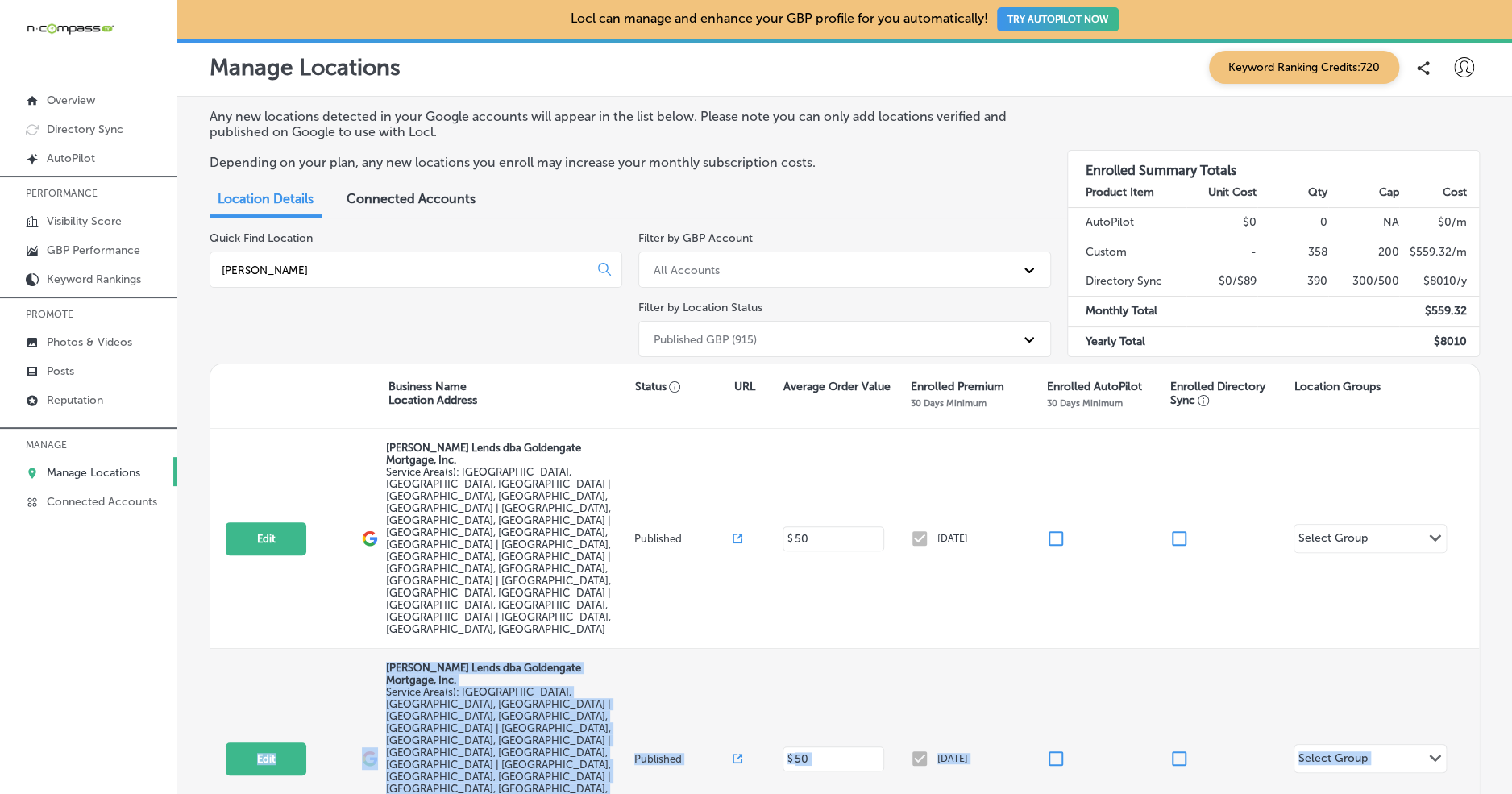
drag, startPoint x: 298, startPoint y: 552, endPoint x: 1385, endPoint y: 620, distance: 1089.1
click at [1459, 637] on div "Any new locations detected in your Google accounts will appear in the list belo…" at bounding box center [844, 489] width 1334 height 784
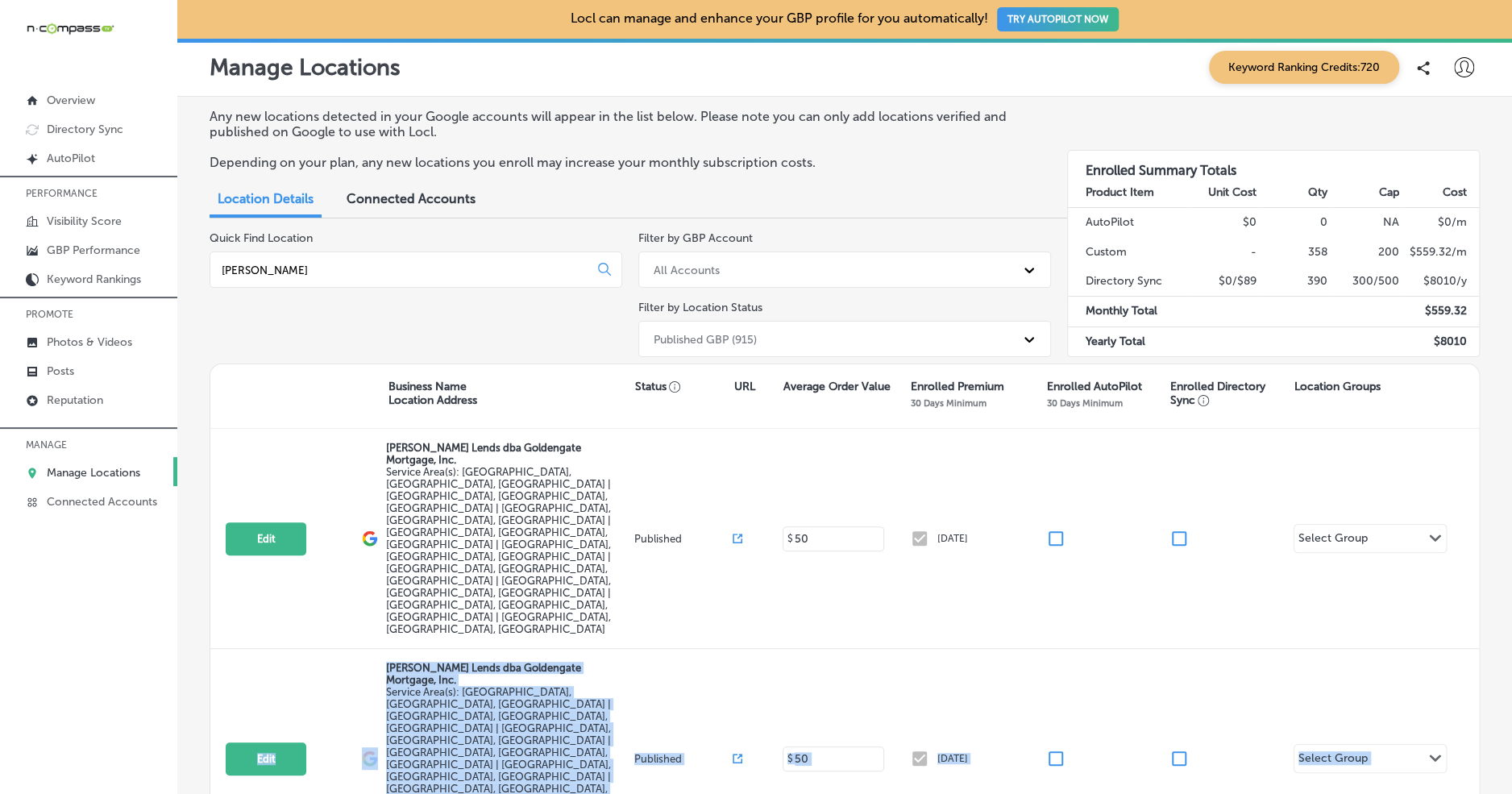
drag, startPoint x: 1330, startPoint y: 655, endPoint x: 1317, endPoint y: 654, distance: 13.0
click at [1330, 655] on div "Any new locations detected in your Google accounts will appear in the list belo…" at bounding box center [844, 489] width 1334 height 784
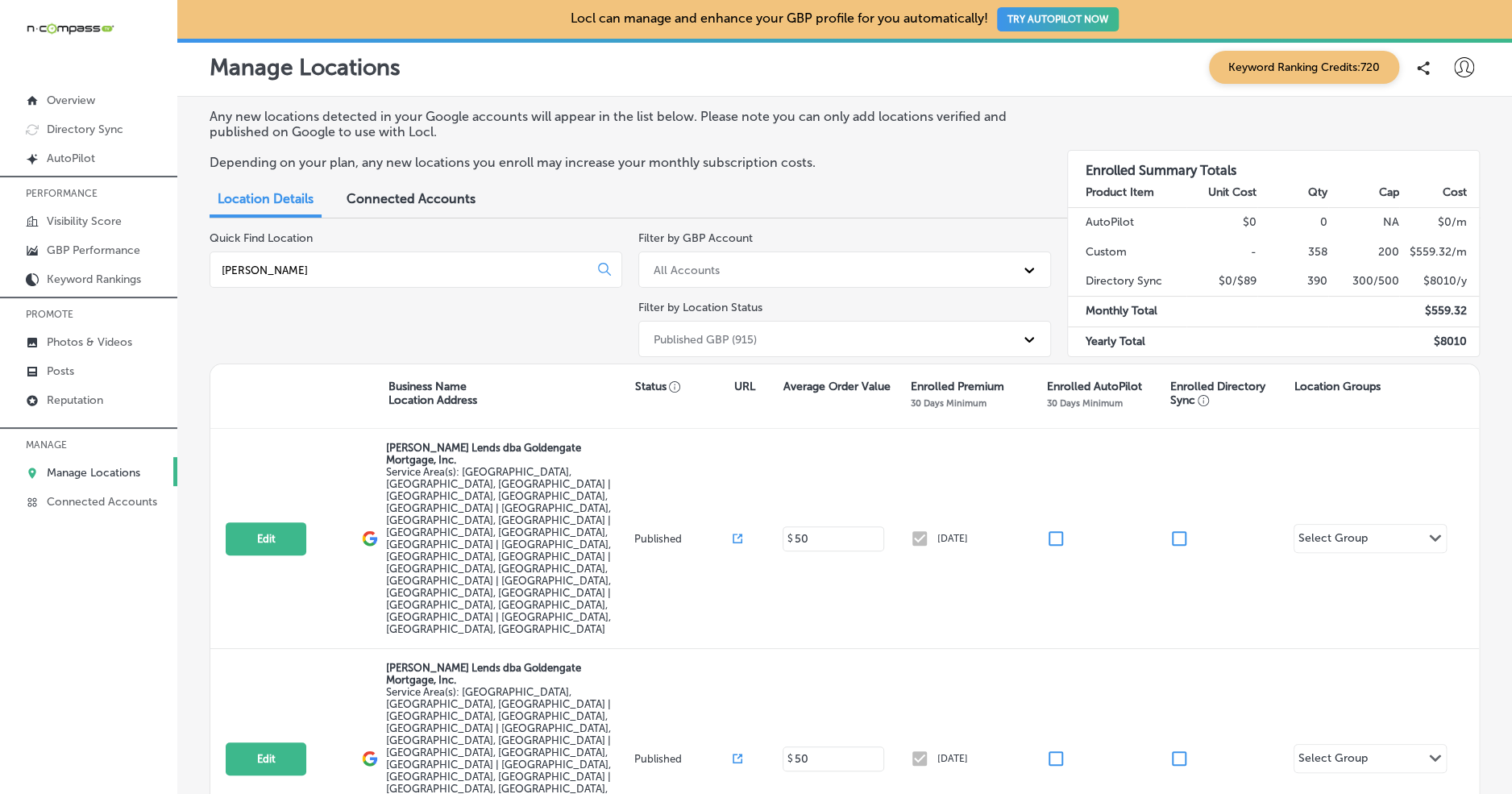
drag, startPoint x: 1187, startPoint y: 681, endPoint x: 1166, endPoint y: 694, distance: 24.7
click at [1188, 681] on div "Any new locations detected in your Google accounts will appear in the list belo…" at bounding box center [844, 489] width 1334 height 784
drag, startPoint x: 337, startPoint y: 281, endPoint x: 310, endPoint y: 280, distance: 27.0
click at [310, 280] on div "chris mar" at bounding box center [416, 269] width 413 height 36
drag, startPoint x: 308, startPoint y: 277, endPoint x: 201, endPoint y: 273, distance: 107.1
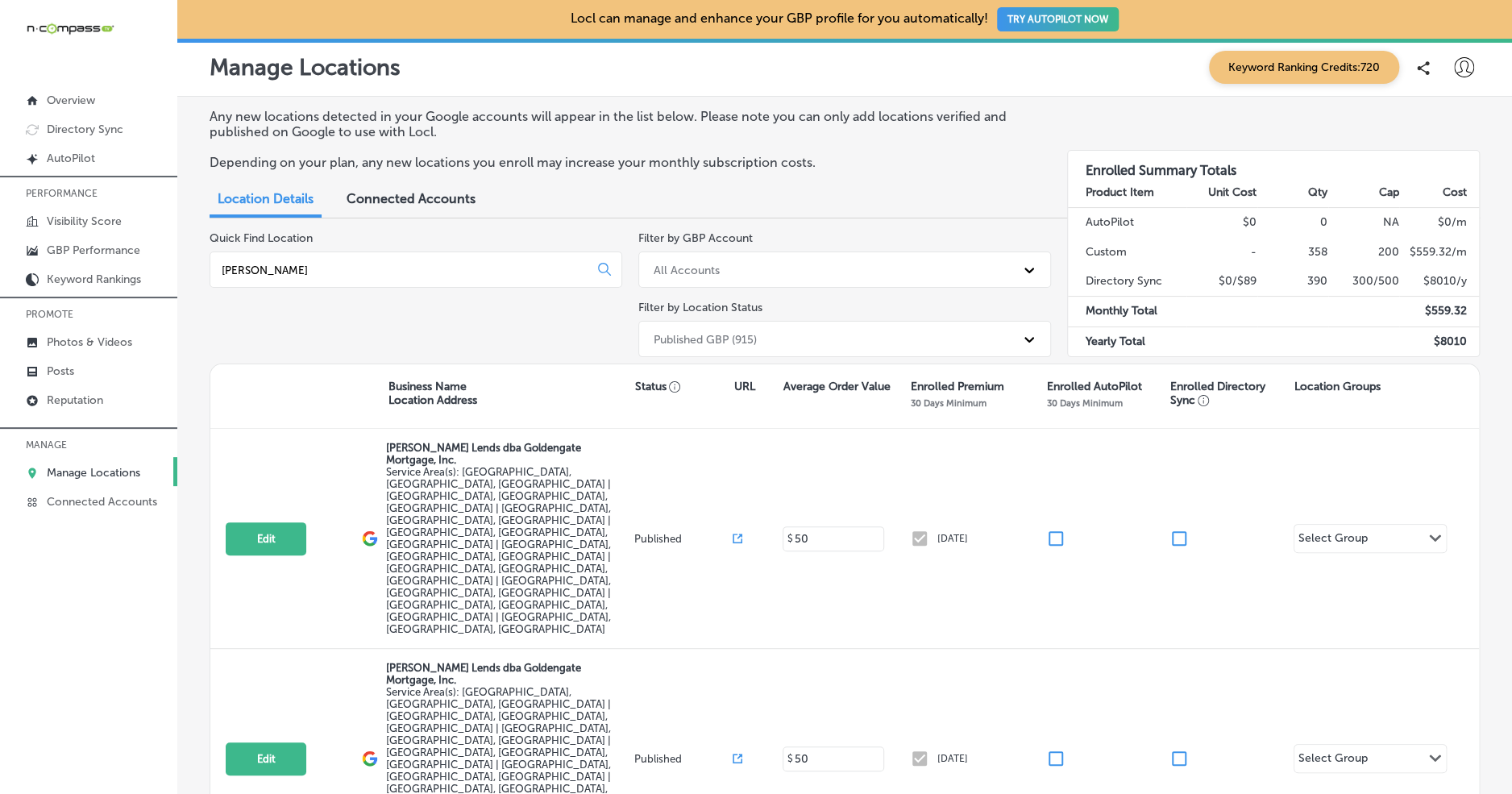
click at [201, 273] on div "Any new locations detected in your Google accounts will appear in the list belo…" at bounding box center [844, 489] width 1334 height 784
